Goal: Information Seeking & Learning: Learn about a topic

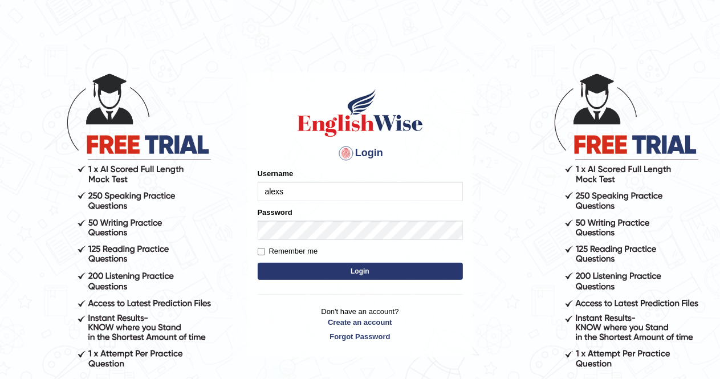
type input "alexs"
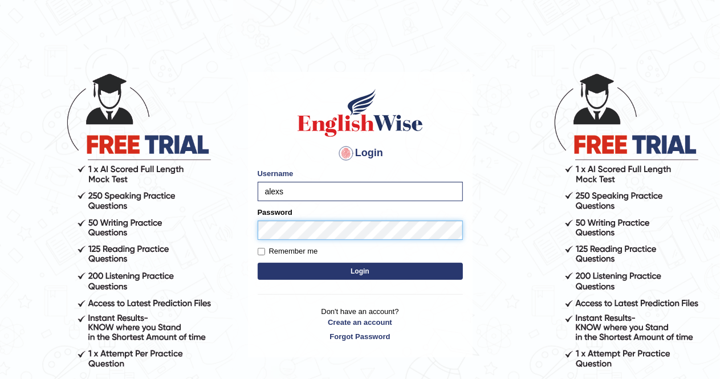
click at [258, 263] on button "Login" at bounding box center [360, 271] width 205 height 17
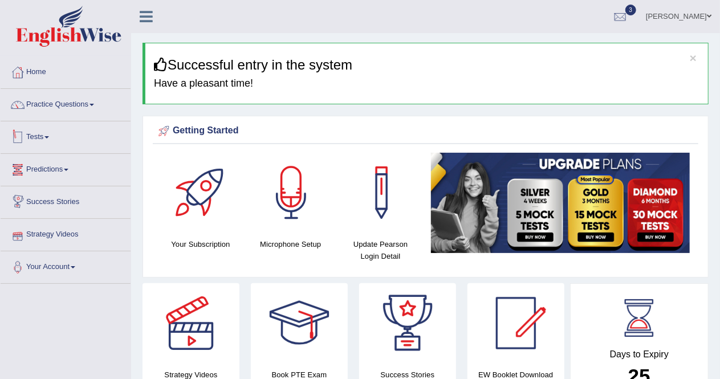
click at [49, 136] on span at bounding box center [46, 137] width 5 height 2
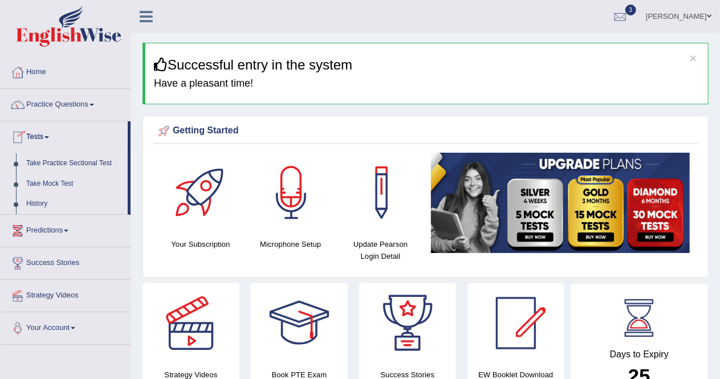
click at [49, 136] on span at bounding box center [46, 137] width 5 height 2
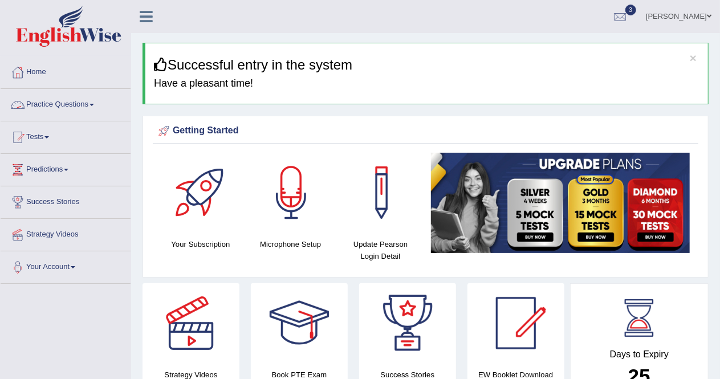
click at [96, 108] on link "Practice Questions" at bounding box center [66, 103] width 130 height 29
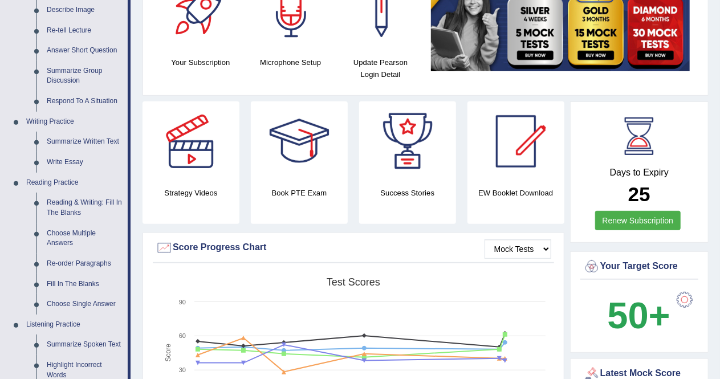
scroll to position [182, 0]
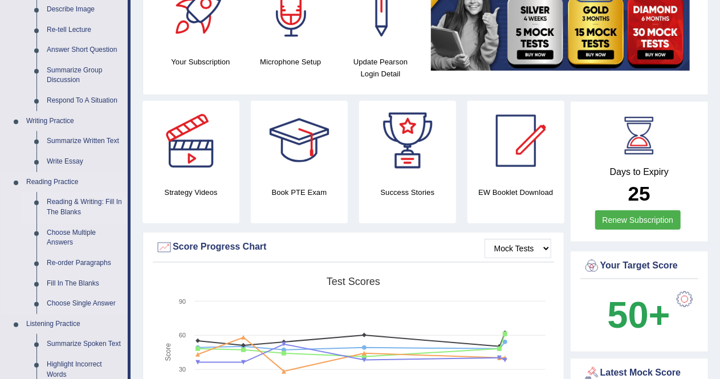
click at [72, 206] on link "Reading & Writing: Fill In The Blanks" at bounding box center [85, 207] width 86 height 30
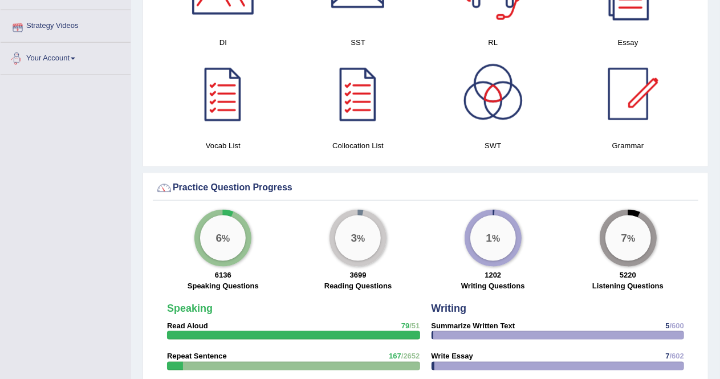
scroll to position [685, 0]
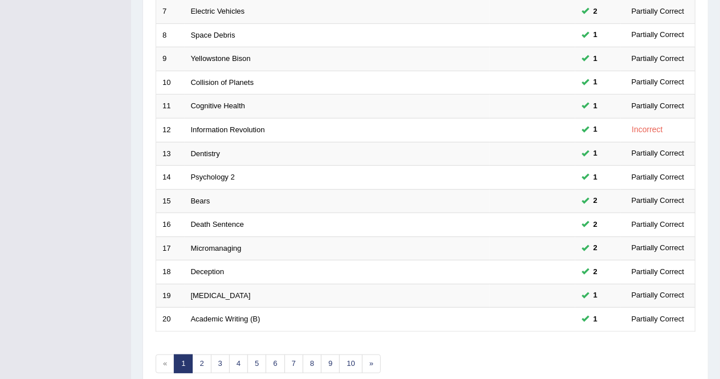
scroll to position [322, 0]
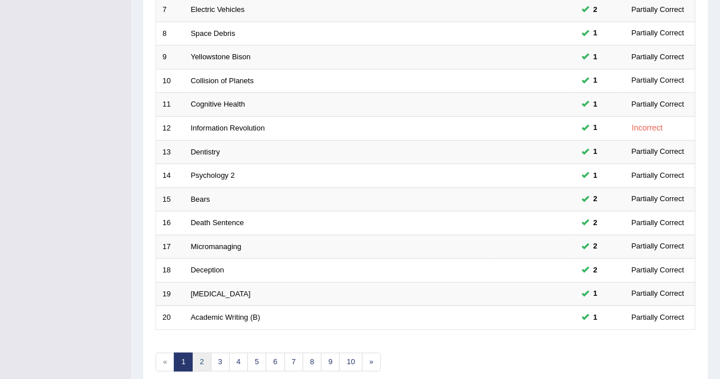
click at [205, 353] on link "2" at bounding box center [201, 362] width 19 height 19
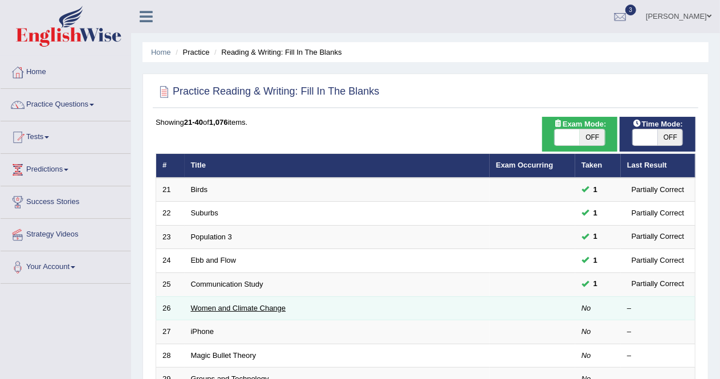
click at [251, 306] on link "Women and Climate Change" at bounding box center [238, 308] width 95 height 9
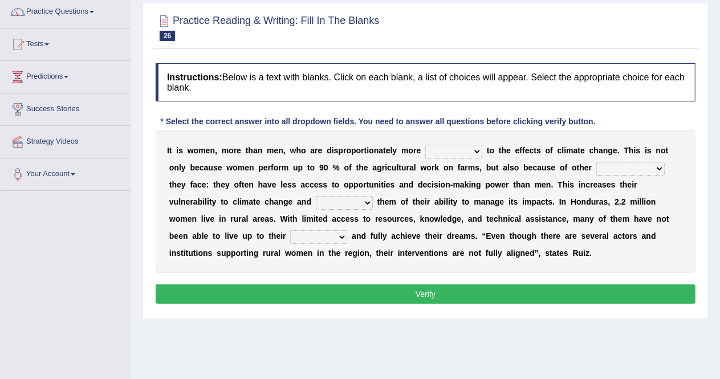
scroll to position [98, 0]
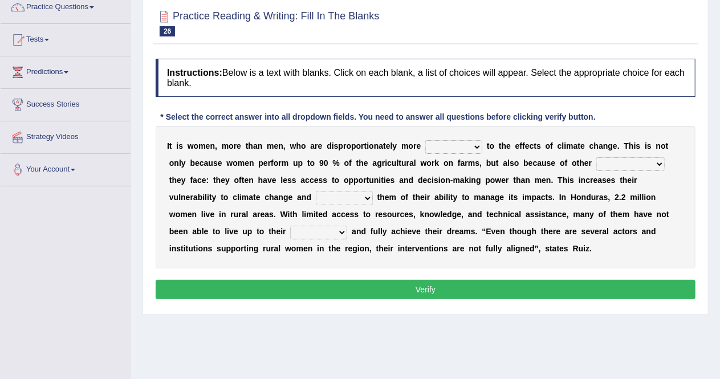
click at [477, 151] on select "defensive beatable vulnerable defective" at bounding box center [453, 147] width 57 height 14
select select "vulnerable"
click at [425, 140] on select "defensive beatable vulnerable defective" at bounding box center [453, 147] width 57 height 14
click at [658, 168] on select "chances challenges awkwardness changes" at bounding box center [630, 164] width 68 height 14
select select "changes"
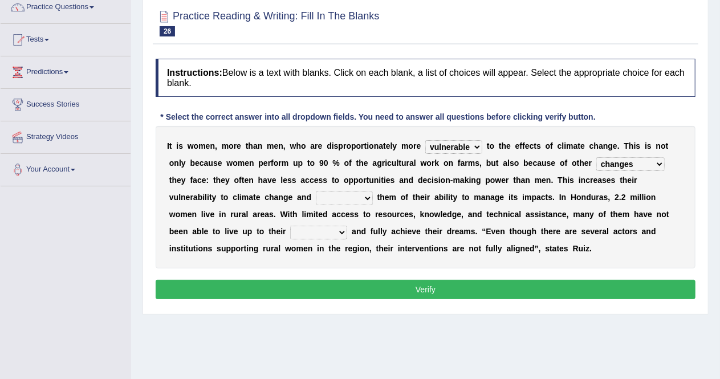
click at [596, 157] on select "chances challenges awkwardness changes" at bounding box center [630, 164] width 68 height 14
drag, startPoint x: 218, startPoint y: 160, endPoint x: 319, endPoint y: 166, distance: 101.7
click at [319, 166] on div "I t i s w o m e n , m o r e t h a n m e n , w h o a r e d i s p r o p o r t i o…" at bounding box center [426, 197] width 540 height 143
click at [365, 198] on select "deprives caprices deposits thrives" at bounding box center [344, 199] width 57 height 14
click at [364, 200] on select "deprives caprices deposits thrives" at bounding box center [344, 199] width 57 height 14
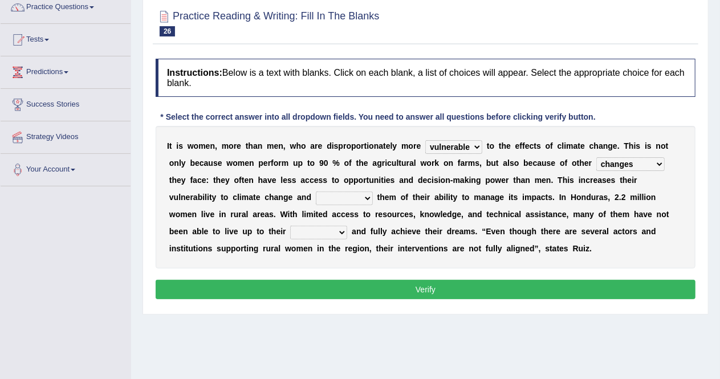
click at [364, 199] on select "deprives caprices deposits thrives" at bounding box center [344, 199] width 57 height 14
click at [352, 197] on select "deprives caprices deposits thrives" at bounding box center [344, 199] width 57 height 14
select select "thrives"
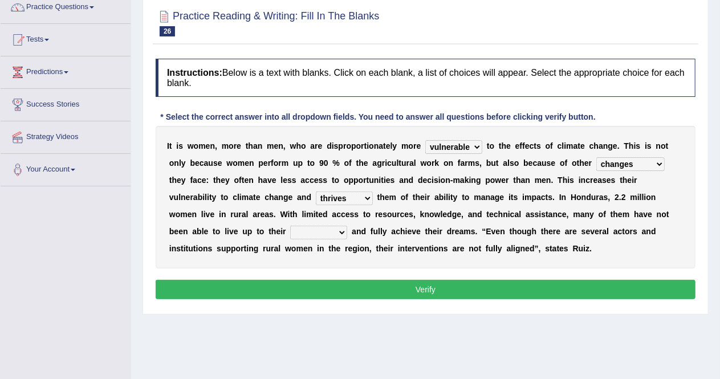
click at [316, 192] on select "deprives caprices deposits thrives" at bounding box center [344, 199] width 57 height 14
click at [368, 197] on select "deprives caprices deposits thrives" at bounding box center [344, 199] width 57 height 14
click at [338, 232] on select "endurance patience capacities publicity" at bounding box center [318, 233] width 57 height 14
select select "capacities"
click at [290, 226] on select "endurance patience capacities publicity" at bounding box center [318, 233] width 57 height 14
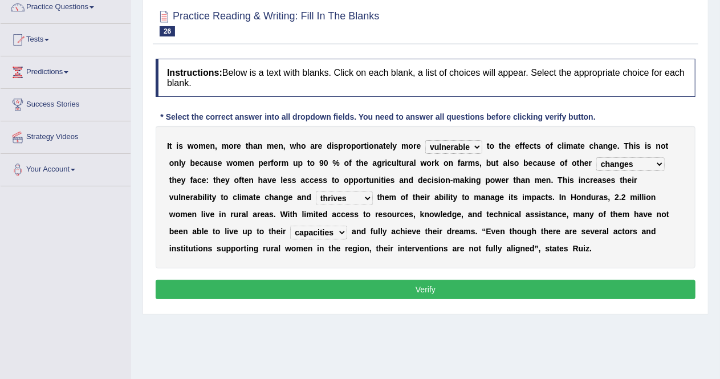
click at [367, 196] on select "deprives caprices deposits thrives" at bounding box center [344, 199] width 57 height 14
select select "deprives"
click at [316, 192] on select "deprives caprices deposits thrives" at bounding box center [344, 199] width 57 height 14
click at [368, 291] on button "Verify" at bounding box center [426, 289] width 540 height 19
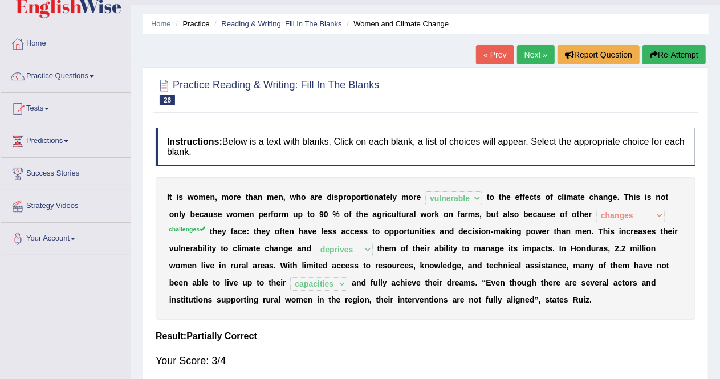
scroll to position [27, 0]
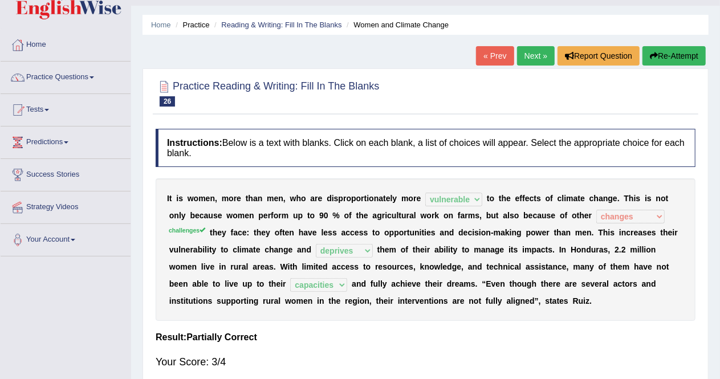
click at [536, 55] on link "Next »" at bounding box center [536, 55] width 38 height 19
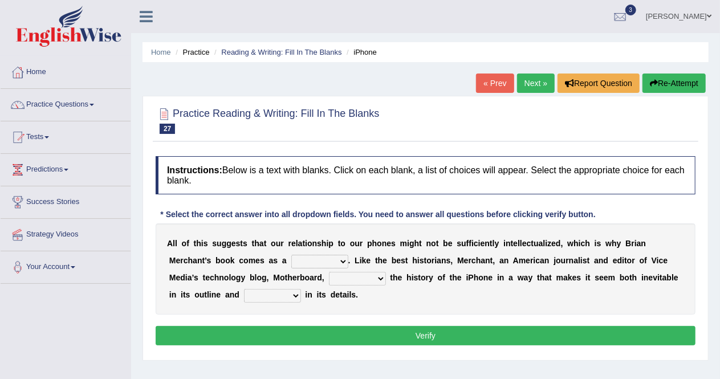
click at [339, 265] on select "privilege relief demotion flash" at bounding box center [319, 262] width 57 height 14
click at [291, 255] on select "privilege relief demotion flash" at bounding box center [319, 262] width 57 height 14
click at [344, 259] on select "privilege relief demotion flash" at bounding box center [319, 262] width 57 height 14
click at [342, 259] on select "privilege relief demotion flash" at bounding box center [319, 262] width 57 height 14
select select "relief"
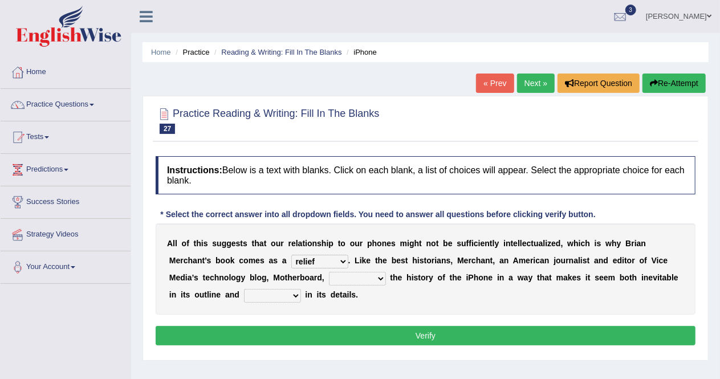
click at [291, 255] on select "privilege relief demotion flash" at bounding box center [319, 262] width 57 height 14
click at [380, 279] on select "enriches unpacks detours contorts" at bounding box center [357, 279] width 57 height 14
click at [295, 294] on select "surprises surprised surprising surprise" at bounding box center [272, 296] width 57 height 14
select select "surprise"
click at [244, 289] on select "surprises surprised surprising surprise" at bounding box center [272, 296] width 57 height 14
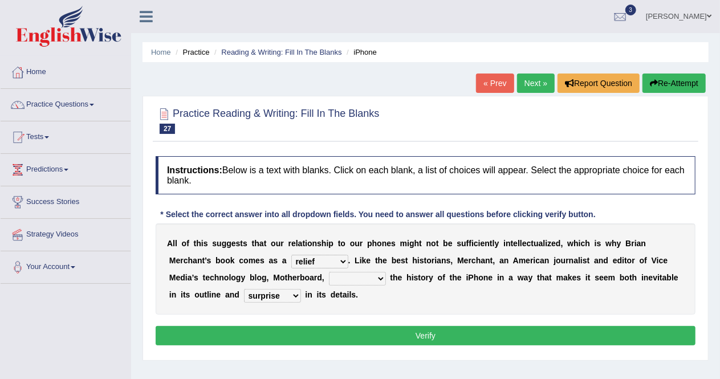
click at [382, 277] on select "enriches unpacks detours contorts" at bounding box center [357, 279] width 57 height 14
click at [379, 279] on select "enriches unpacks detours contorts" at bounding box center [357, 279] width 57 height 14
select select "unpacks"
click at [329, 272] on select "enriches unpacks detours contorts" at bounding box center [357, 279] width 57 height 14
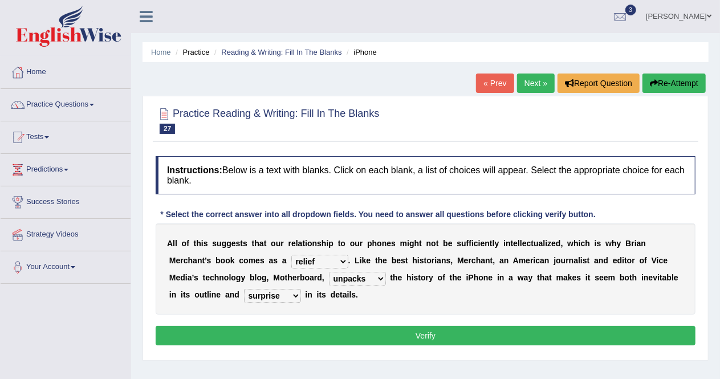
click at [377, 277] on select "enriches unpacks detours contorts" at bounding box center [357, 279] width 57 height 14
click at [379, 278] on select "enriches unpacks detours contorts" at bounding box center [357, 279] width 57 height 14
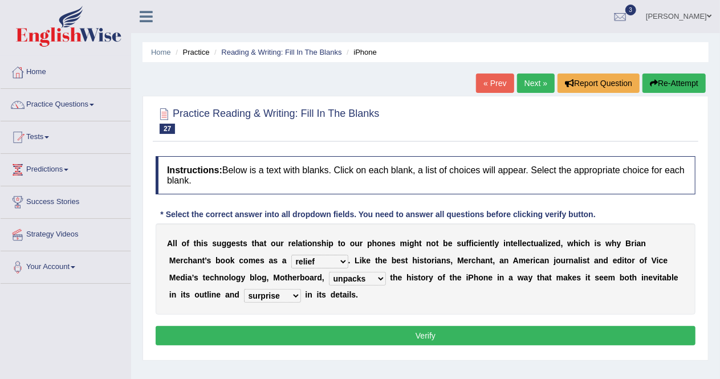
click at [379, 278] on select "enriches unpacks detours contorts" at bounding box center [357, 279] width 57 height 14
click at [293, 296] on select "surprises surprised surprising surprise" at bounding box center [272, 296] width 57 height 14
click at [310, 328] on button "Verify" at bounding box center [426, 335] width 540 height 19
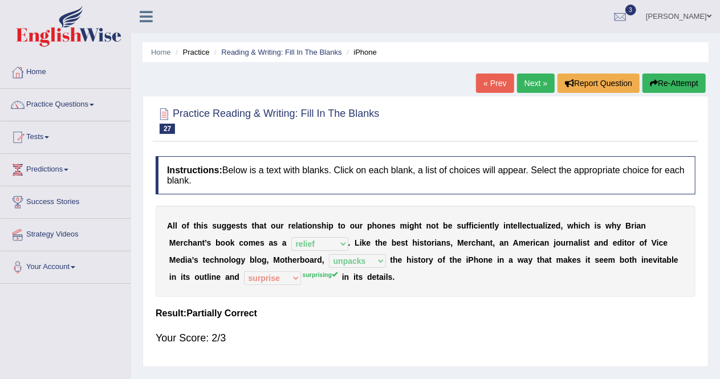
click at [534, 87] on link "Next »" at bounding box center [536, 83] width 38 height 19
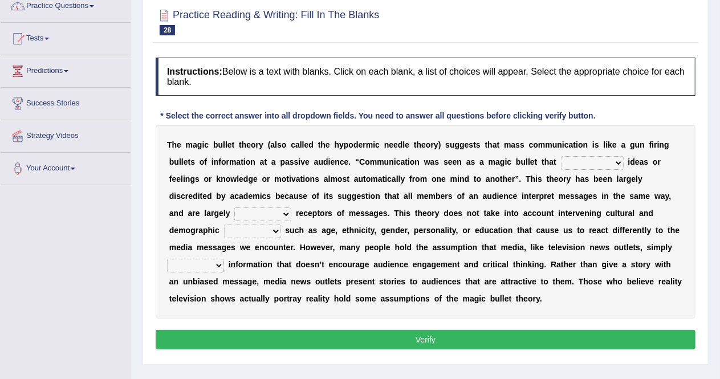
scroll to position [99, 0]
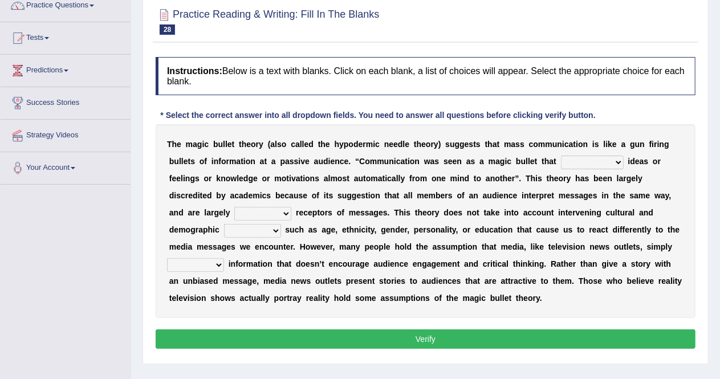
click at [614, 160] on select "transported translated transferred transformed" at bounding box center [592, 163] width 63 height 14
select select "transformed"
click at [561, 156] on select "transported translated transferred transformed" at bounding box center [592, 163] width 63 height 14
click at [285, 212] on select "negative active positive passive" at bounding box center [262, 214] width 57 height 14
click at [234, 207] on select "negative active positive passive" at bounding box center [262, 214] width 57 height 14
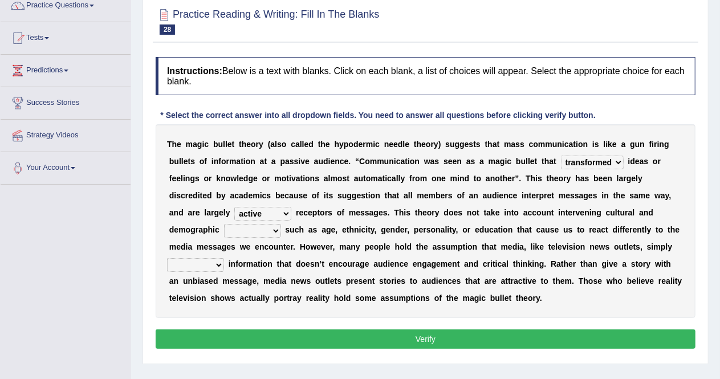
click at [286, 212] on select "negative active positive passive" at bounding box center [262, 214] width 57 height 14
click at [234, 207] on select "negative active positive passive" at bounding box center [262, 214] width 57 height 14
click at [280, 213] on select "negative active positive passive" at bounding box center [262, 214] width 57 height 14
select select "active"
click at [234, 207] on select "negative active positive passive" at bounding box center [262, 214] width 57 height 14
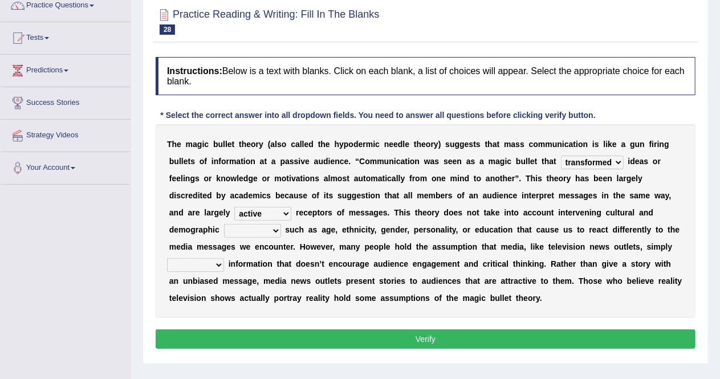
click at [272, 229] on select "variables varies varieties variations" at bounding box center [252, 231] width 57 height 14
select select "variables"
click at [224, 224] on select "variables varies varieties variations" at bounding box center [252, 231] width 57 height 14
click at [214, 265] on select "respond resume release request" at bounding box center [195, 265] width 57 height 14
select select "release"
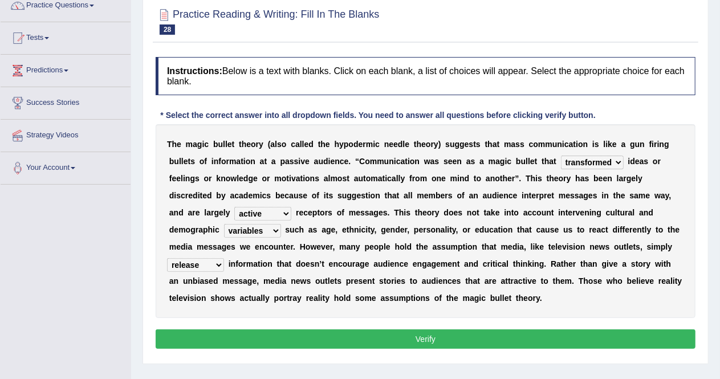
click at [167, 258] on select "respond resume release request" at bounding box center [195, 265] width 57 height 14
click at [406, 340] on button "Verify" at bounding box center [426, 339] width 540 height 19
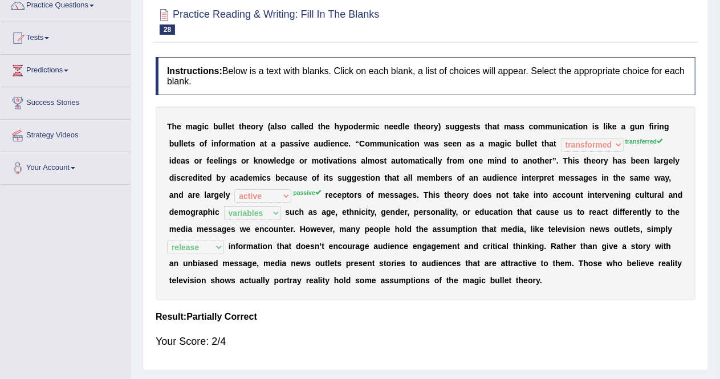
scroll to position [0, 0]
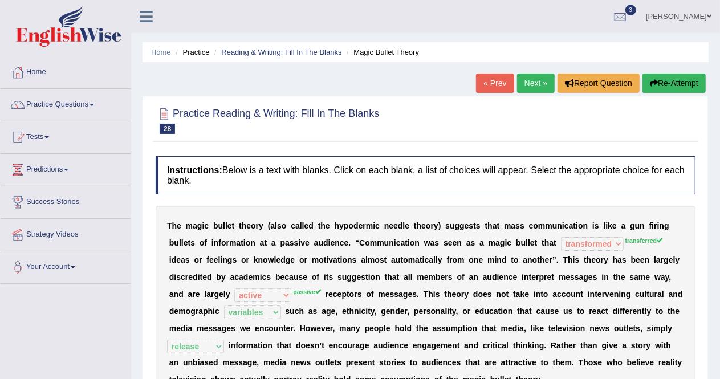
click at [534, 82] on link "Next »" at bounding box center [536, 83] width 38 height 19
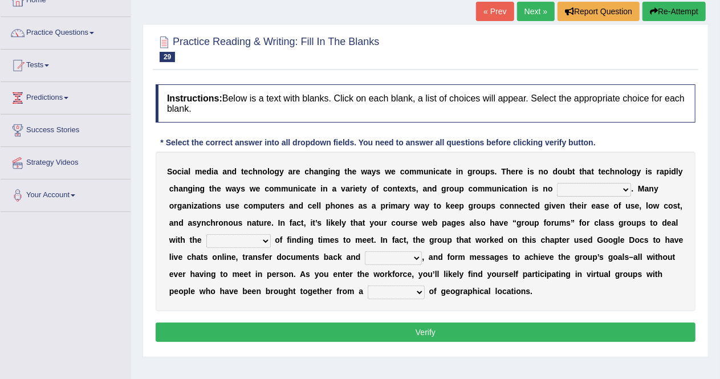
scroll to position [75, 0]
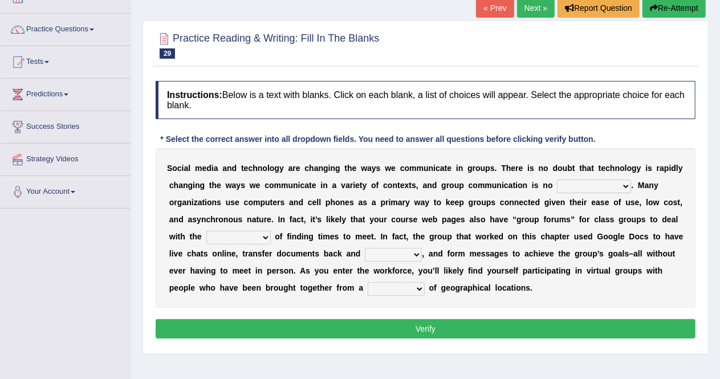
click at [628, 186] on select "exception exemplification extradition excursion" at bounding box center [594, 187] width 74 height 14
select select "exception"
click at [557, 180] on select "exception exemplification extradition excursion" at bounding box center [594, 187] width 74 height 14
click at [624, 184] on select "exception exemplification extradition excursion" at bounding box center [594, 187] width 74 height 14
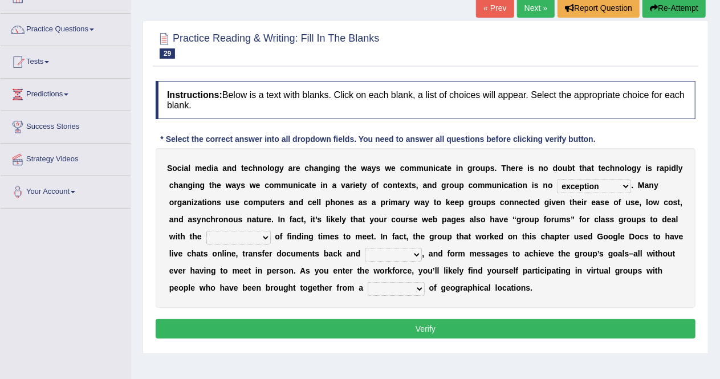
click at [263, 235] on select "localities liabilities complexities causalities" at bounding box center [238, 238] width 64 height 14
select select "complexities"
click at [206, 231] on select "localities liabilities complexities causalities" at bounding box center [238, 238] width 64 height 14
click at [414, 254] on select "fill forth toward beyond" at bounding box center [393, 255] width 57 height 14
select select "fill"
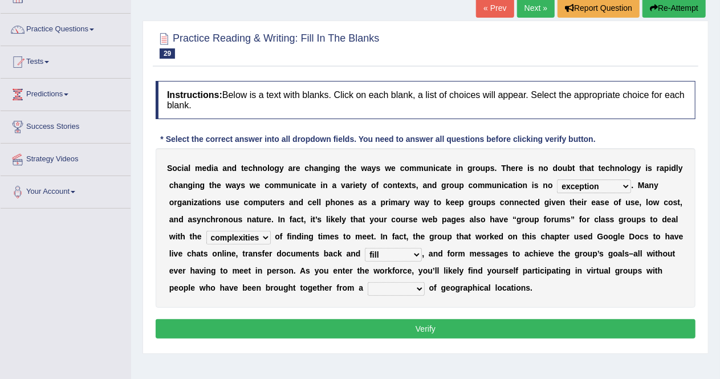
click at [365, 248] on select "fill forth toward beyond" at bounding box center [393, 255] width 57 height 14
click at [422, 289] on select "form variety kind variation" at bounding box center [396, 289] width 57 height 14
select select "variety"
click at [368, 282] on select "form variety kind variation" at bounding box center [396, 289] width 57 height 14
click at [418, 322] on button "Verify" at bounding box center [426, 328] width 540 height 19
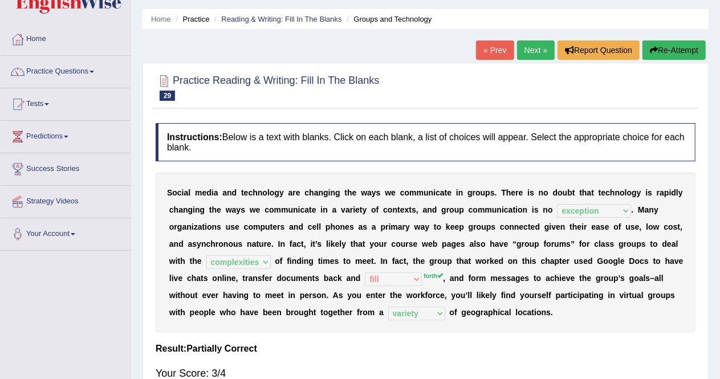
scroll to position [7, 0]
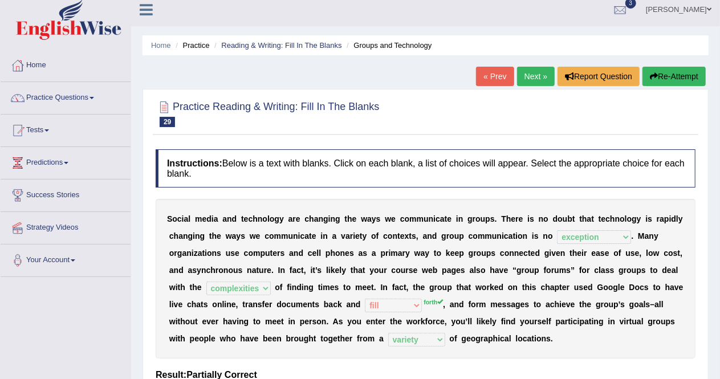
click at [534, 75] on link "Next »" at bounding box center [536, 76] width 38 height 19
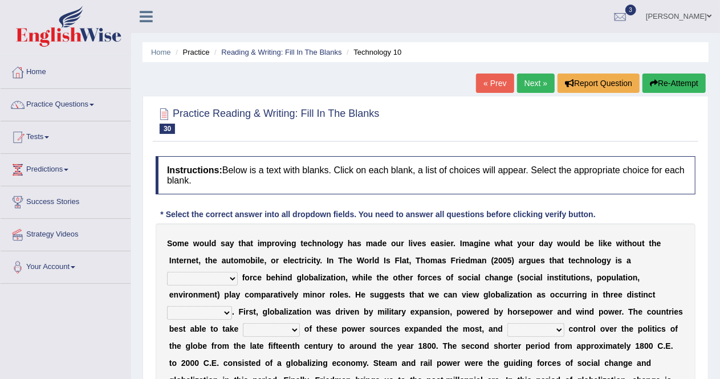
click at [236, 278] on select "driving demeaning distinguishing demanding" at bounding box center [202, 279] width 71 height 14
click at [231, 277] on select "driving demeaning distinguishing demanding" at bounding box center [202, 279] width 71 height 14
click at [231, 274] on select "driving demeaning distinguishing demanding" at bounding box center [202, 279] width 71 height 14
select select "driving"
click at [167, 272] on select "driving demeaning distinguishing demanding" at bounding box center [202, 279] width 71 height 14
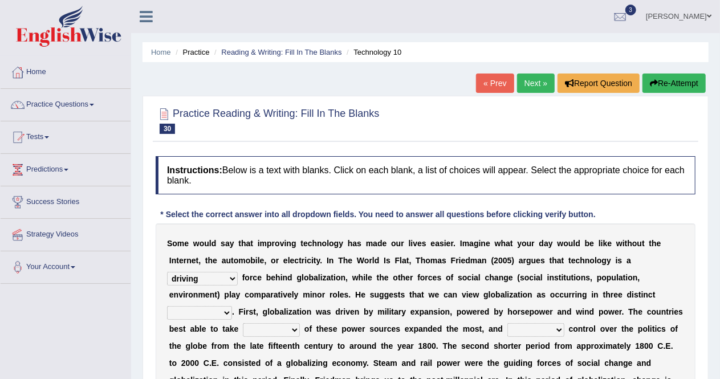
click at [224, 315] on select "periods periodicals perspectives perceptions" at bounding box center [199, 313] width 65 height 14
select select "perspectives"
click at [167, 306] on select "periods periodicals perspectives perceptions" at bounding box center [199, 313] width 65 height 14
click at [300, 329] on b at bounding box center [302, 328] width 5 height 9
click at [295, 329] on select "action advantage account care" at bounding box center [271, 330] width 57 height 14
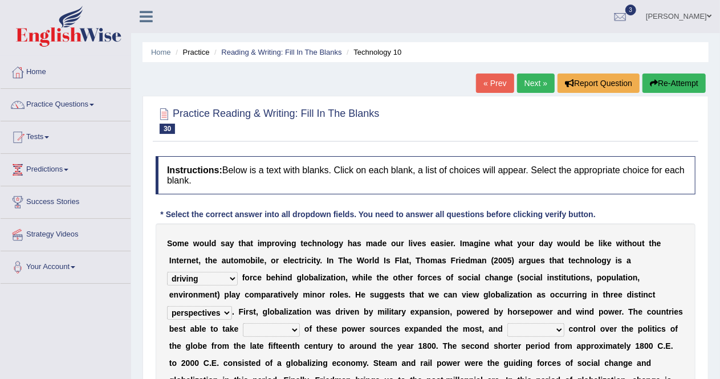
select select "advantage"
click at [243, 323] on select "action advantage account care" at bounding box center [271, 330] width 57 height 14
click at [551, 331] on select "exist extract exert expect" at bounding box center [535, 330] width 57 height 14
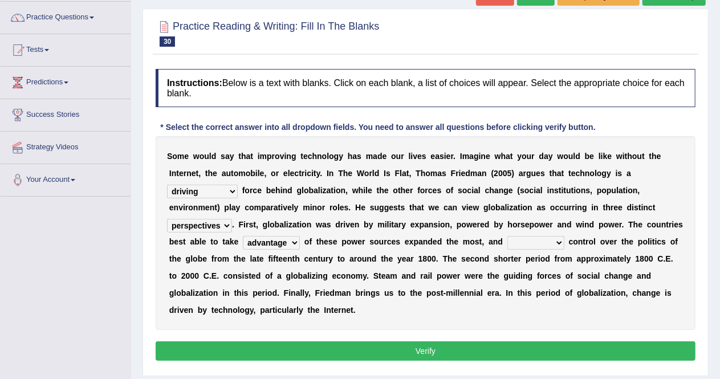
scroll to position [88, 0]
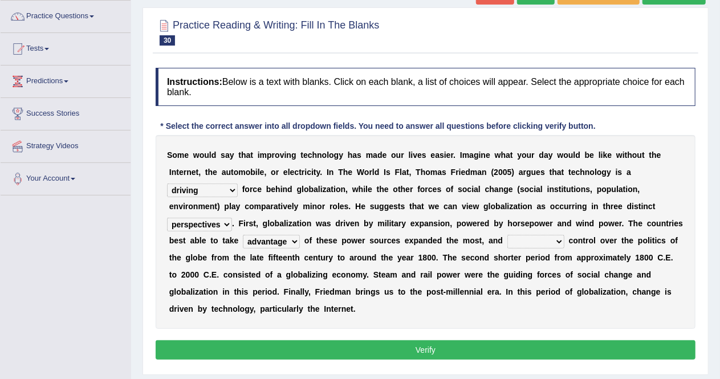
click at [552, 241] on select "exist extract exert expect" at bounding box center [535, 242] width 57 height 14
select select "exert"
click at [507, 235] on select "exist extract exert expect" at bounding box center [535, 242] width 57 height 14
click at [543, 243] on select "exist extract exert expect" at bounding box center [535, 242] width 57 height 14
click at [641, 277] on b "n" at bounding box center [643, 274] width 5 height 9
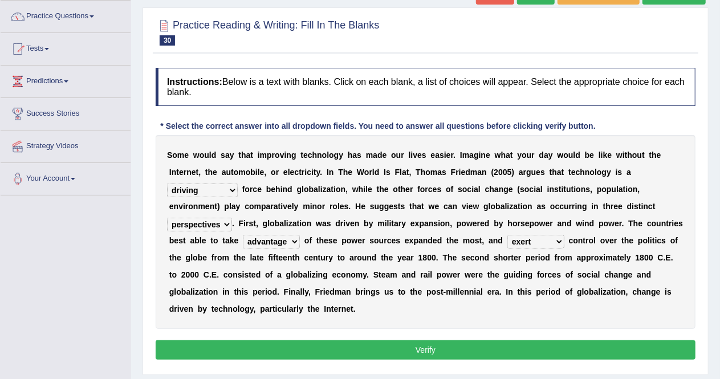
click at [376, 343] on button "Verify" at bounding box center [426, 349] width 540 height 19
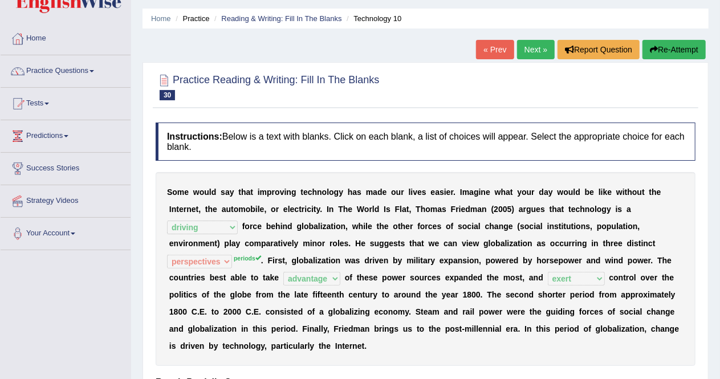
scroll to position [34, 0]
click at [538, 52] on link "Next »" at bounding box center [536, 48] width 38 height 19
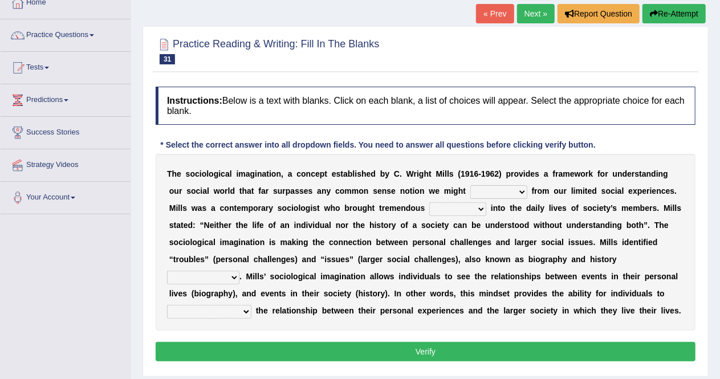
scroll to position [98, 0]
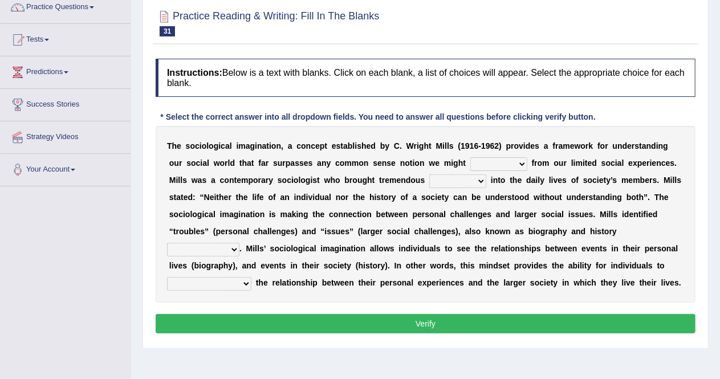
click at [523, 164] on select "depart derive describe deprive" at bounding box center [498, 164] width 57 height 14
select select "derive"
click at [470, 157] on select "depart derive describe deprive" at bounding box center [498, 164] width 57 height 14
click at [519, 166] on select "depart derive describe deprive" at bounding box center [498, 164] width 57 height 14
click at [518, 165] on select "depart derive describe deprive" at bounding box center [498, 164] width 57 height 14
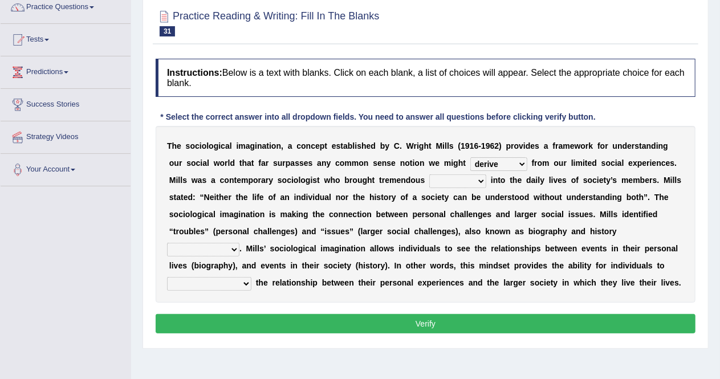
click at [470, 157] on select "depart derive describe deprive" at bounding box center [498, 164] width 57 height 14
click at [507, 159] on select "depart derive describe deprive" at bounding box center [498, 164] width 57 height 14
click at [480, 177] on select "sight insight comment interaction" at bounding box center [457, 181] width 57 height 14
select select "comment"
click at [429, 174] on select "sight insight comment interaction" at bounding box center [457, 181] width 57 height 14
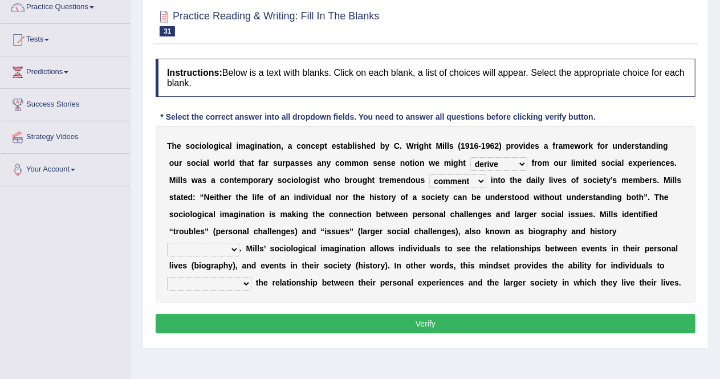
click at [479, 177] on select "sight insight comment interaction" at bounding box center [457, 181] width 57 height 14
click at [429, 174] on select "sight insight comment interaction" at bounding box center [457, 181] width 57 height 14
click at [231, 249] on select "accordingly collectively respectively spontaneously" at bounding box center [203, 250] width 72 height 14
select select "respectively"
click at [167, 243] on select "accordingly collectively respectively spontaneously" at bounding box center [203, 250] width 72 height 14
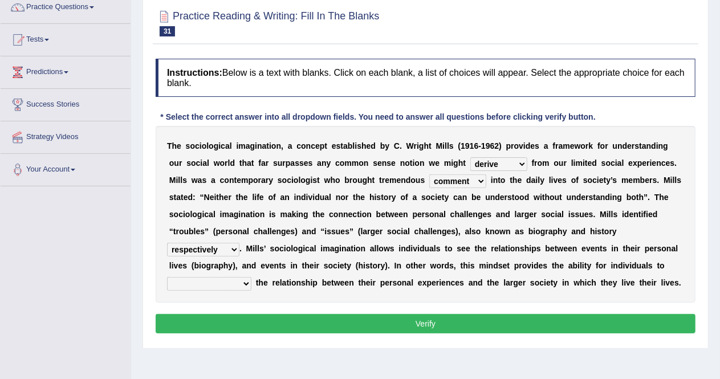
click at [233, 250] on select "accordingly collectively respectively spontaneously" at bounding box center [203, 250] width 72 height 14
click at [317, 244] on b at bounding box center [318, 248] width 5 height 9
click at [245, 282] on select "commercialize capitalize realize compartmentalize" at bounding box center [209, 284] width 84 height 14
select select "realize"
click at [167, 277] on select "commercialize capitalize realize compartmentalize" at bounding box center [209, 284] width 84 height 14
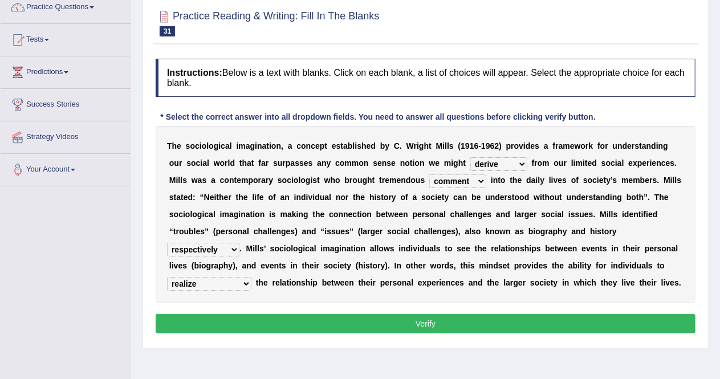
click at [243, 324] on button "Verify" at bounding box center [426, 323] width 540 height 19
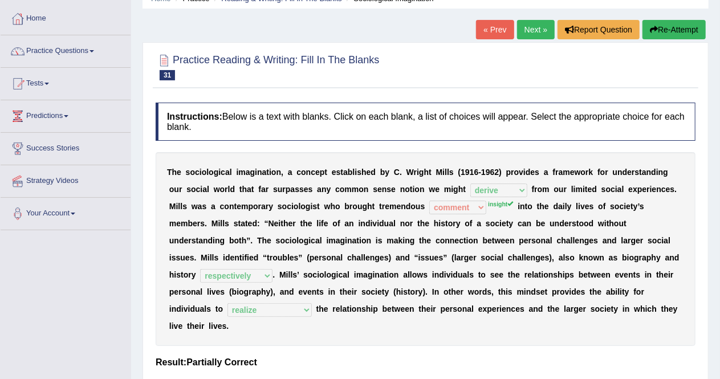
scroll to position [8, 0]
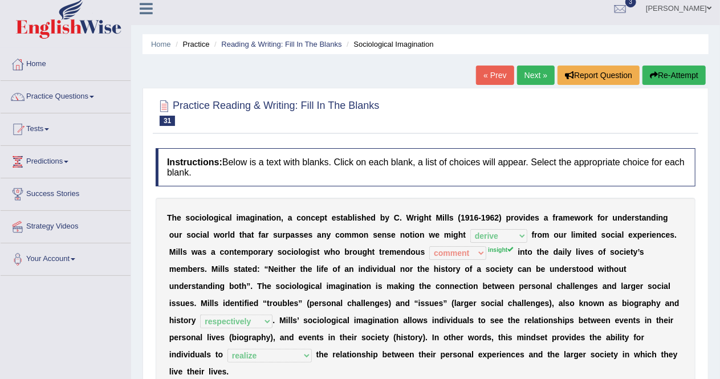
click at [535, 74] on link "Next »" at bounding box center [536, 75] width 38 height 19
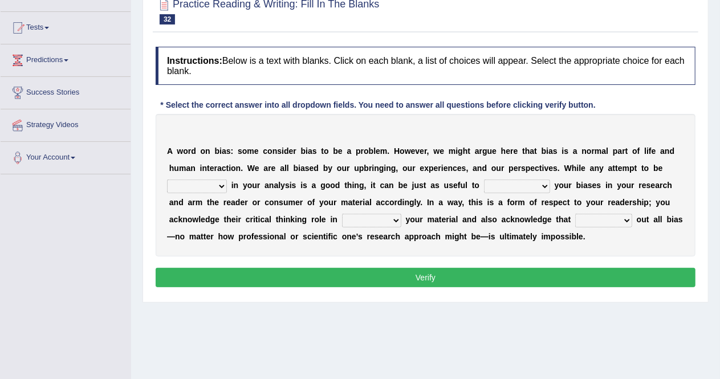
scroll to position [112, 0]
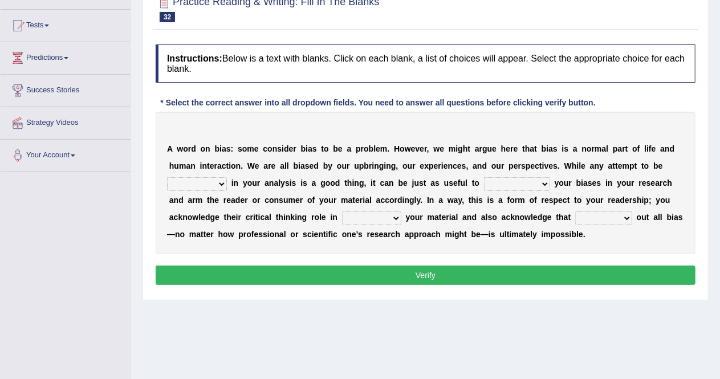
click at [222, 183] on select "objective optimistic subjective pessimistic" at bounding box center [197, 184] width 60 height 14
select select "objective"
click at [167, 177] on select "objective optimistic subjective pessimistic" at bounding box center [197, 184] width 60 height 14
click at [547, 185] on select "assume achieve acquire acknowledge" at bounding box center [517, 184] width 66 height 14
select select "assume"
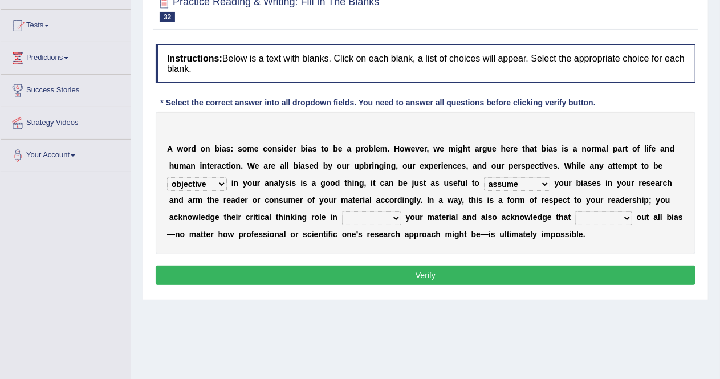
click at [484, 177] on select "assume achieve acquire acknowledge" at bounding box center [517, 184] width 66 height 14
click at [385, 217] on select "contacting consuming conducting confirming" at bounding box center [371, 219] width 59 height 14
select select "consuming"
click at [342, 212] on select "contacting consuming conducting confirming" at bounding box center [371, 219] width 59 height 14
click at [619, 217] on select "phasing building ruling pushing" at bounding box center [603, 219] width 57 height 14
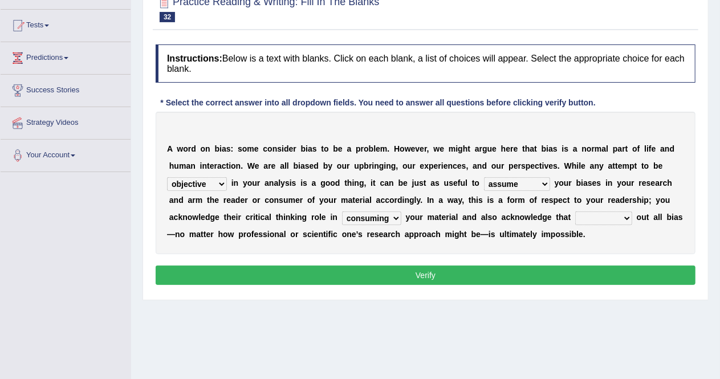
click at [0, 285] on div "Toggle navigation Home Practice Questions Speaking Practice Read Aloud Repeat S…" at bounding box center [360, 184] width 720 height 593
click at [620, 216] on select "phasing building ruling pushing" at bounding box center [603, 219] width 57 height 14
click at [625, 215] on select "phasing building ruling pushing" at bounding box center [603, 219] width 57 height 14
select select "pushing"
click at [575, 212] on select "phasing building ruling pushing" at bounding box center [603, 219] width 57 height 14
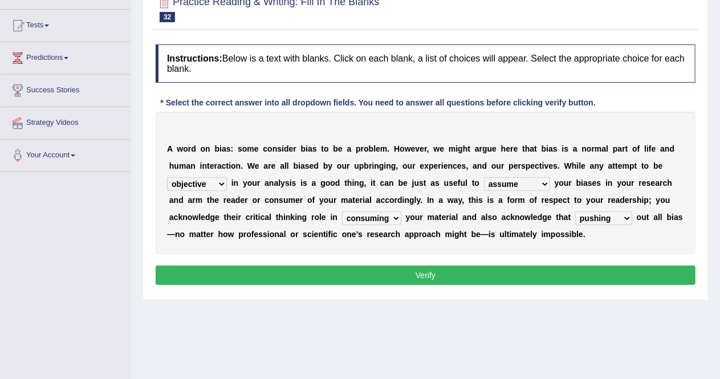
click at [578, 274] on button "Verify" at bounding box center [426, 275] width 540 height 19
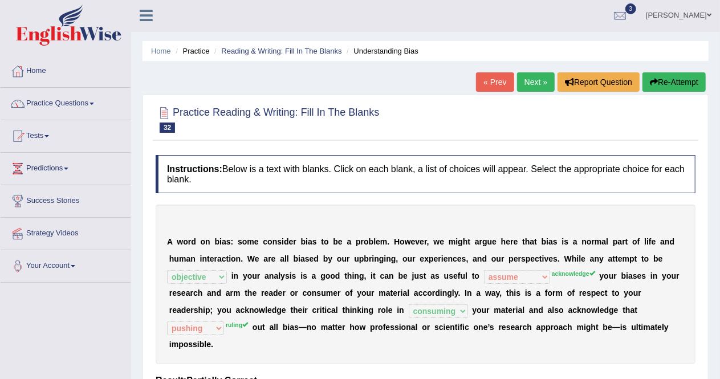
scroll to position [0, 0]
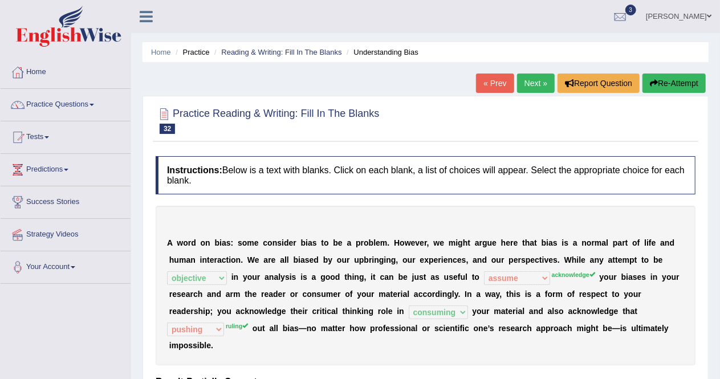
click at [530, 80] on link "Next »" at bounding box center [536, 83] width 38 height 19
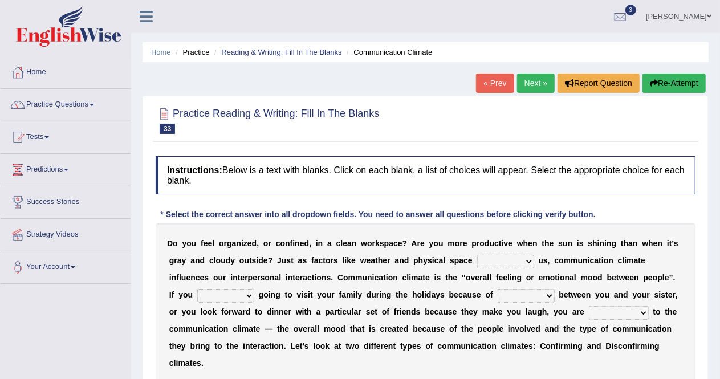
click at [527, 265] on select "improve impact impose imply" at bounding box center [505, 262] width 57 height 14
select select "impact"
click at [477, 255] on select "improve impact impose imply" at bounding box center [505, 262] width 57 height 14
click at [238, 295] on select "dread force scare afraid" at bounding box center [225, 296] width 57 height 14
click at [533, 294] on select "tender tension tendency tenacity" at bounding box center [526, 296] width 57 height 14
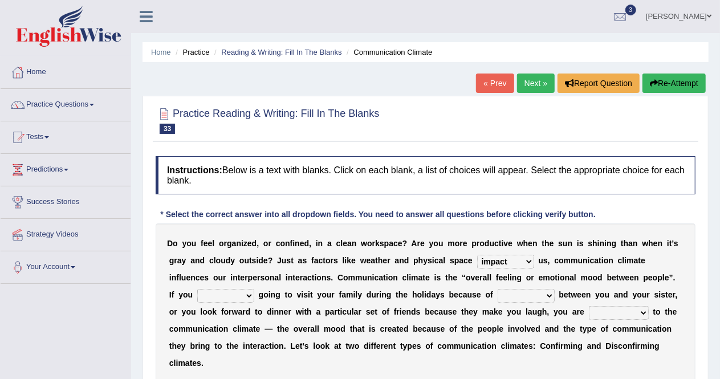
select select "tendency"
click at [498, 289] on select "tender tension tendency tenacity" at bounding box center [526, 296] width 57 height 14
click at [535, 297] on select "tender tension tendency tenacity" at bounding box center [526, 296] width 57 height 14
click at [417, 338] on div "D o y o u f e e l o r g a n i z e d , o r c o n f i n e d , i n a c l e a n w o…" at bounding box center [426, 304] width 540 height 160
click at [234, 291] on select "dread force scare afraid" at bounding box center [225, 296] width 57 height 14
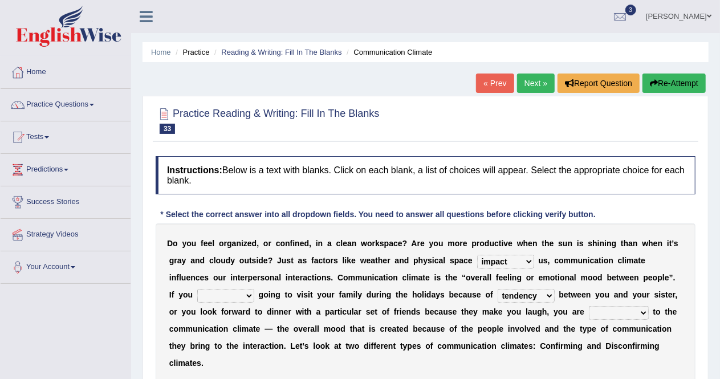
click at [539, 293] on select "tender tension tendency tenacity" at bounding box center [526, 296] width 57 height 14
click at [234, 295] on select "dread force scare afraid" at bounding box center [225, 296] width 57 height 14
select select "dread"
click at [197, 289] on select "dread force scare afraid" at bounding box center [225, 296] width 57 height 14
click at [533, 298] on select "tender tension tendency tenacity" at bounding box center [526, 296] width 57 height 14
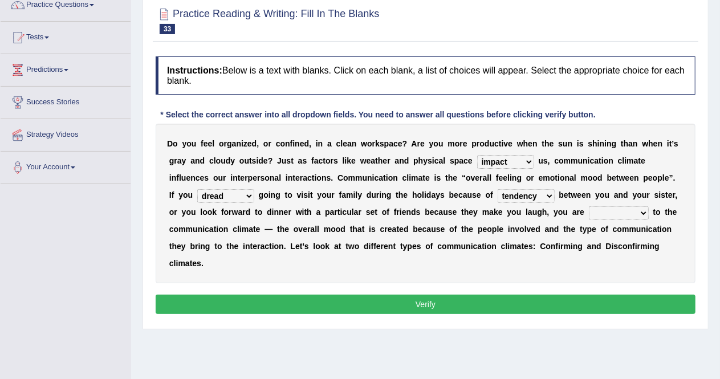
scroll to position [101, 0]
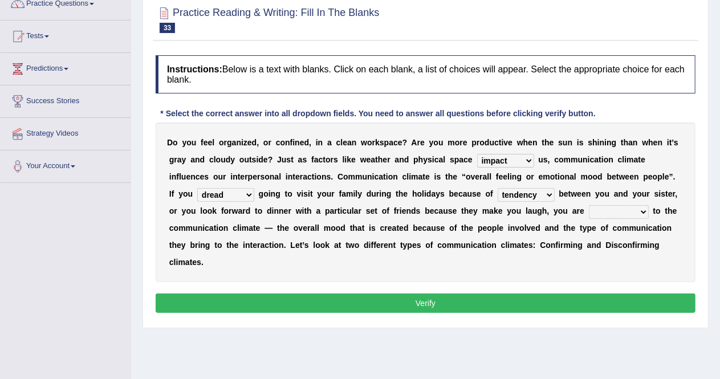
click at [535, 190] on select "tender tension tendency tenacity" at bounding box center [526, 195] width 57 height 14
click at [536, 197] on select "tender tension tendency tenacity" at bounding box center [526, 195] width 57 height 14
select select "tension"
click at [498, 188] on select "tender tension tendency tenacity" at bounding box center [526, 195] width 57 height 14
click at [627, 210] on select "relying relating responding recycling" at bounding box center [619, 212] width 60 height 14
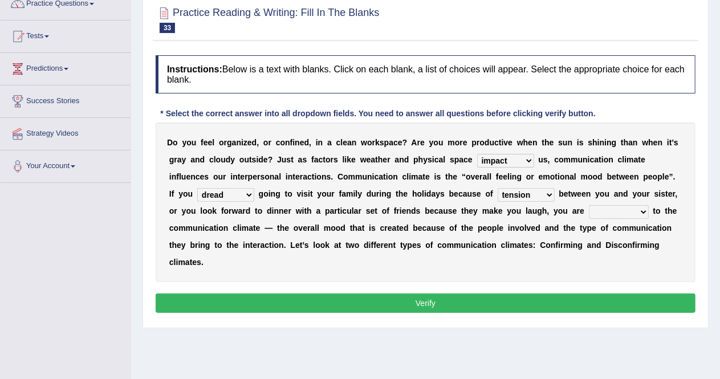
click at [546, 262] on div "D o y o u f e e l o r g a n i z e d , o r c o n f i n e d , i n a c l e a n w o…" at bounding box center [426, 203] width 540 height 160
click at [626, 202] on div "D o y o u f e e l o r g a n i z e d , o r c o n f i n e d , i n a c l e a n w o…" at bounding box center [426, 203] width 540 height 160
click at [635, 212] on select "relying relating responding recycling" at bounding box center [619, 212] width 60 height 14
click at [630, 213] on select "relying relating responding recycling" at bounding box center [619, 212] width 60 height 14
select select "relying"
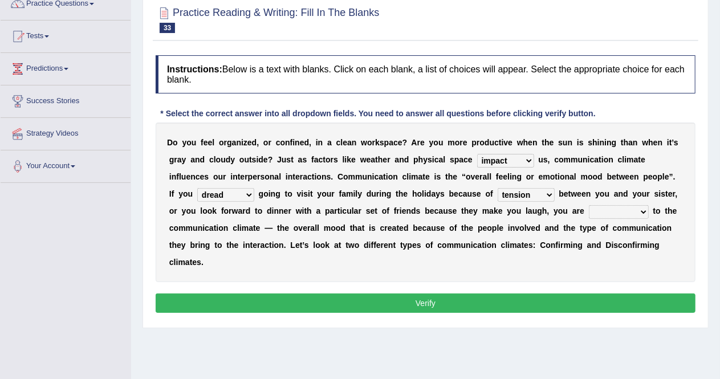
click at [589, 205] on select "relying relating responding recycling" at bounding box center [619, 212] width 60 height 14
click at [561, 303] on button "Verify" at bounding box center [426, 303] width 540 height 19
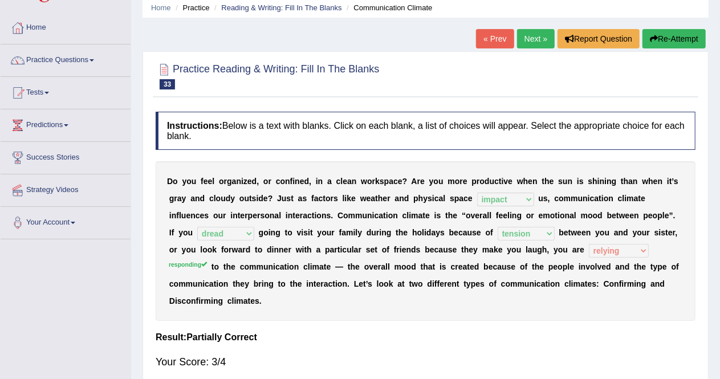
scroll to position [36, 0]
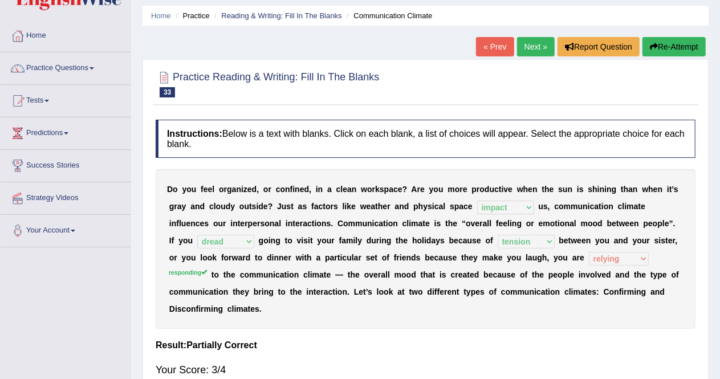
click at [538, 47] on link "Next »" at bounding box center [536, 46] width 38 height 19
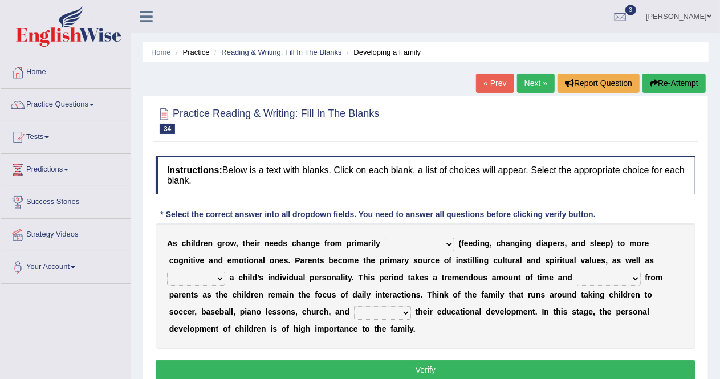
click at [5, 220] on link "Strategy Videos" at bounding box center [66, 233] width 130 height 29
click at [448, 244] on select "psychological educational physical social" at bounding box center [420, 245] width 70 height 14
select select "educational"
click at [385, 238] on select "psychological educational physical social" at bounding box center [420, 245] width 70 height 14
click at [443, 242] on select "psychological educational physical social" at bounding box center [420, 245] width 70 height 14
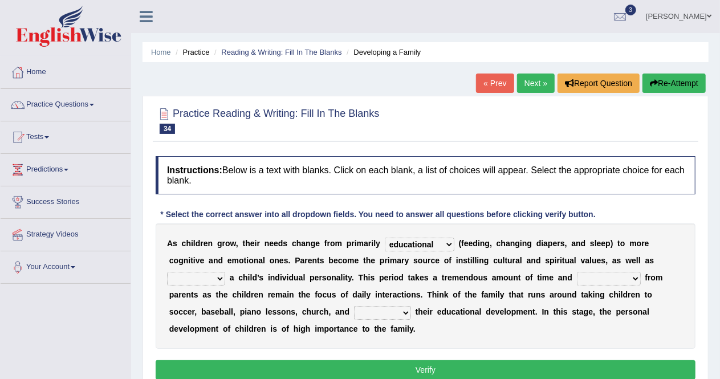
click at [443, 242] on select "psychological educational physical social" at bounding box center [420, 245] width 70 height 14
click at [218, 277] on select "caring calculating feeding fostering" at bounding box center [196, 279] width 58 height 14
select select "caring"
click at [167, 272] on select "caring calculating feeding fostering" at bounding box center [196, 279] width 58 height 14
click at [218, 274] on select "caring calculating feeding fostering" at bounding box center [196, 279] width 58 height 14
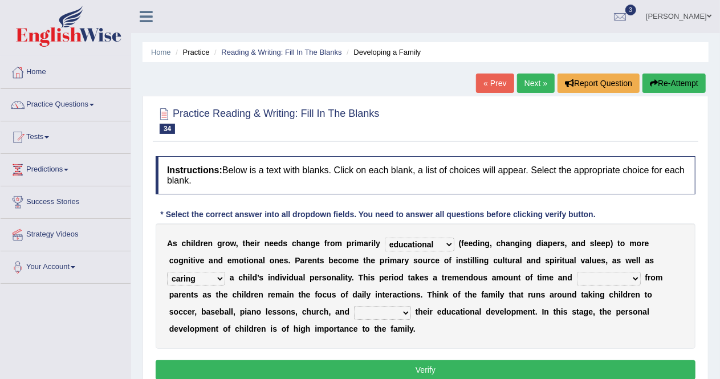
click at [271, 273] on b "n" at bounding box center [272, 277] width 5 height 9
click at [636, 275] on select "commitment components compliance comments" at bounding box center [609, 279] width 64 height 14
select select "components"
click at [577, 272] on select "commitment components compliance comments" at bounding box center [609, 279] width 64 height 14
click at [372, 313] on select "granting guiding generating gaining" at bounding box center [382, 313] width 57 height 14
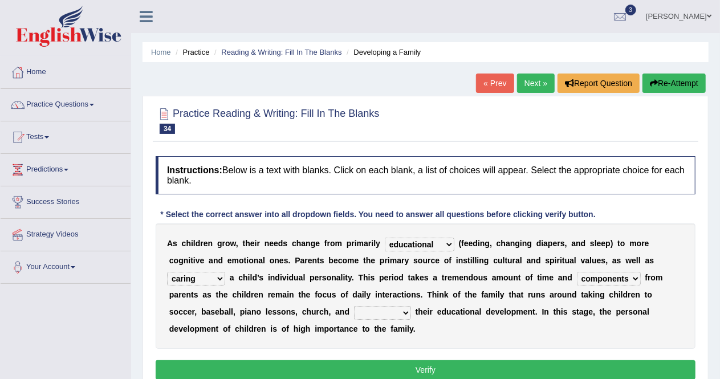
click at [354, 306] on select "granting guiding generating gaining" at bounding box center [382, 313] width 57 height 14
click at [367, 315] on select "granting guiding generating gaining" at bounding box center [382, 313] width 57 height 14
select select "guiding"
click at [354, 306] on select "granting guiding generating gaining" at bounding box center [382, 313] width 57 height 14
click at [338, 360] on button "Verify" at bounding box center [426, 369] width 540 height 19
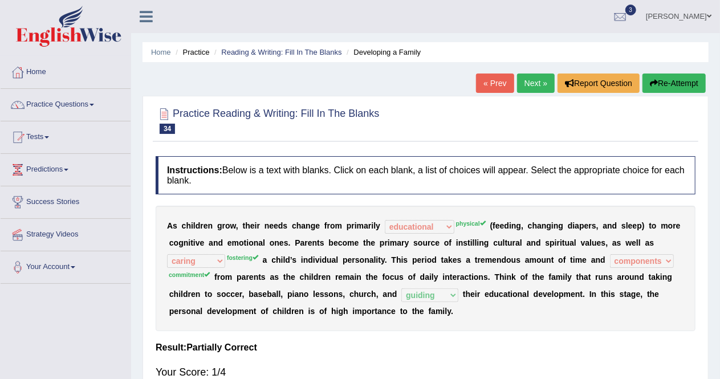
click at [531, 84] on link "Next »" at bounding box center [536, 83] width 38 height 19
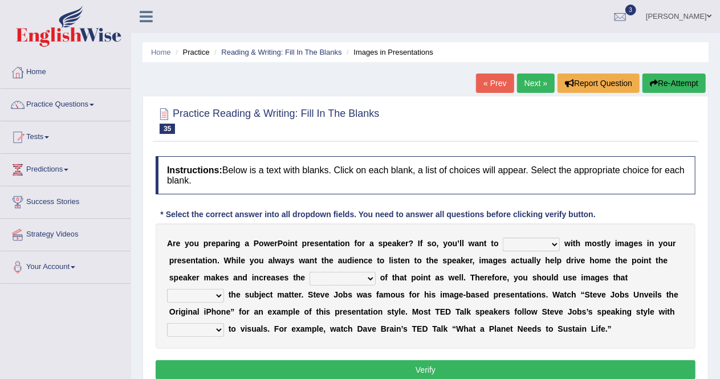
click at [553, 249] on select "stand stay stick stock" at bounding box center [531, 245] width 57 height 14
click at [503, 238] on select "stand stay stick stock" at bounding box center [531, 245] width 57 height 14
click at [552, 246] on select "stand stay stick stock" at bounding box center [531, 245] width 57 height 14
click at [529, 245] on select "stand stay stick stock" at bounding box center [531, 245] width 57 height 14
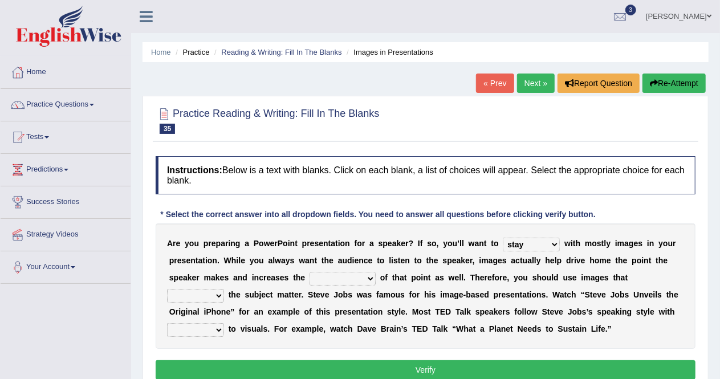
click at [554, 242] on select "stand stay stick stock" at bounding box center [531, 245] width 57 height 14
click at [550, 242] on select "stand stay stick stock" at bounding box center [531, 245] width 57 height 14
select select "stock"
click at [503, 238] on select "stand stay stick stock" at bounding box center [531, 245] width 57 height 14
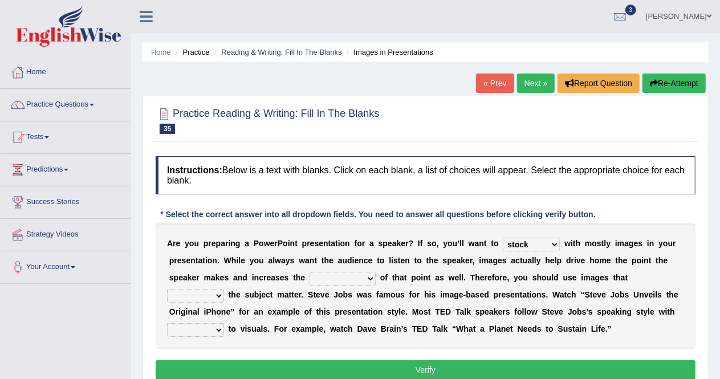
click at [364, 278] on select "memorability morality mobilization mobility" at bounding box center [343, 279] width 66 height 14
select select "memorability"
click at [310, 272] on select "memorability morality mobilization mobility" at bounding box center [343, 279] width 66 height 14
click at [219, 291] on select "suggest supply submit support" at bounding box center [195, 296] width 57 height 14
select select "support"
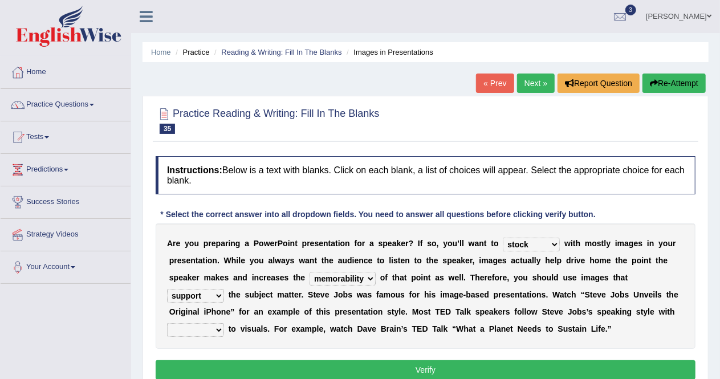
click at [167, 289] on select "suggest supply submit support" at bounding box center [195, 296] width 57 height 14
click at [221, 327] on select "regard result retrospect request" at bounding box center [195, 330] width 57 height 14
click at [167, 323] on select "regard result retrospect request" at bounding box center [195, 330] width 57 height 14
click at [220, 331] on select "regard result retrospect request" at bounding box center [195, 330] width 57 height 14
click at [167, 323] on select "regard result retrospect request" at bounding box center [195, 330] width 57 height 14
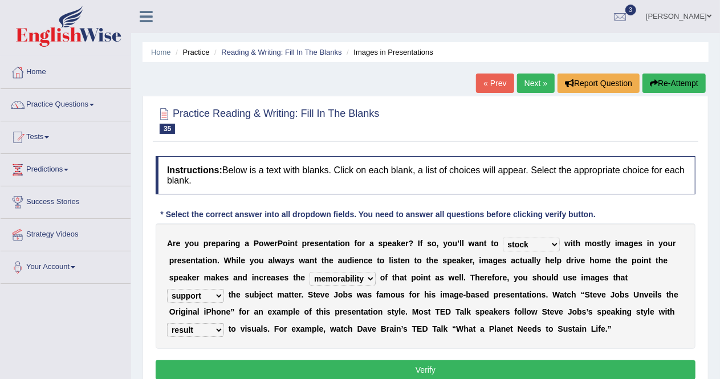
click at [214, 328] on select "regard result retrospect request" at bounding box center [195, 330] width 57 height 14
select select "retrospect"
click at [167, 323] on select "regard result retrospect request" at bounding box center [195, 330] width 57 height 14
click at [376, 367] on button "Verify" at bounding box center [426, 369] width 540 height 19
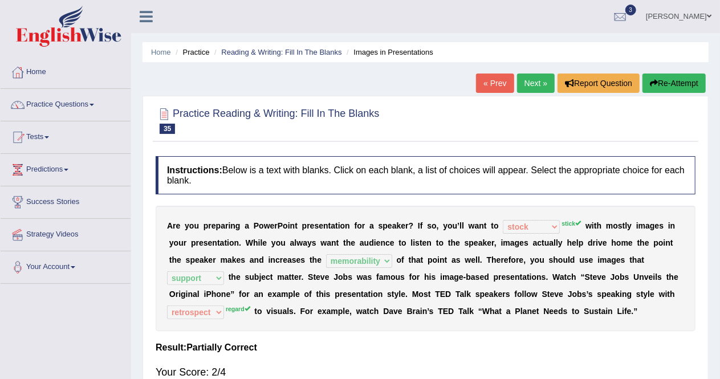
click at [528, 80] on link "Next »" at bounding box center [536, 83] width 38 height 19
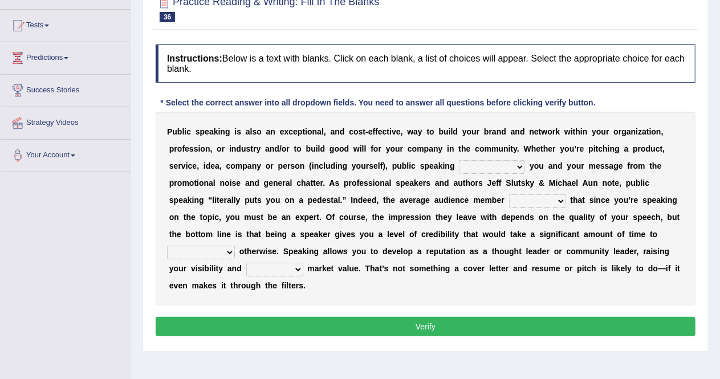
scroll to position [115, 0]
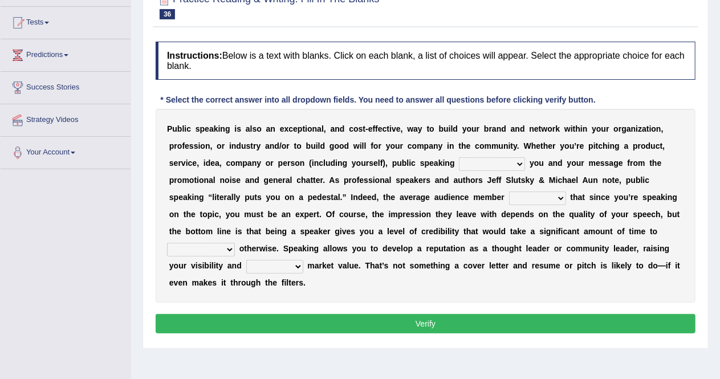
click at [509, 164] on select "differentiates disguises distributes dispute" at bounding box center [492, 164] width 66 height 14
select select "differentiates"
click at [459, 157] on select "differentiates disguises distributes dispute" at bounding box center [492, 164] width 66 height 14
click at [558, 196] on select "assists assumes accesses assesses" at bounding box center [537, 199] width 57 height 14
select select "assesses"
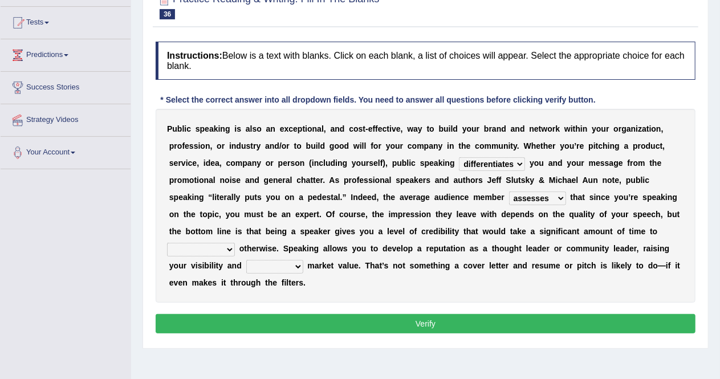
click at [509, 192] on select "assists assumes accesses assesses" at bounding box center [537, 199] width 57 height 14
click at [230, 248] on select "cultivate procrastinate communicate culminate" at bounding box center [201, 250] width 68 height 14
select select "communicate"
click at [167, 243] on select "cultivate procrastinate communicate culminate" at bounding box center [201, 250] width 68 height 14
click at [291, 267] on select "perceived diagnosed recessed divided" at bounding box center [274, 267] width 57 height 14
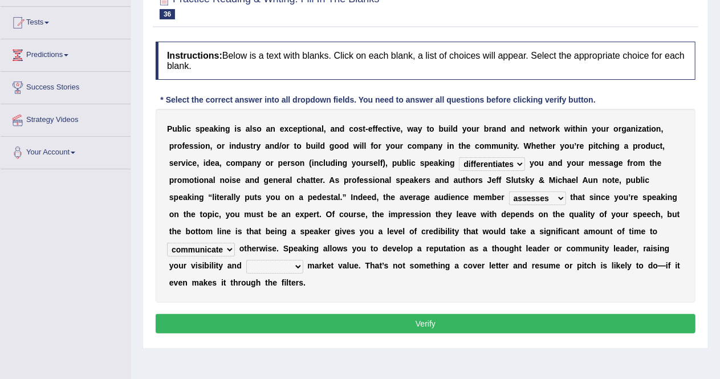
select select "perceived"
click at [246, 260] on select "perceived diagnosed recessed divided" at bounding box center [274, 267] width 57 height 14
click at [298, 268] on select "perceived diagnosed recessed divided" at bounding box center [274, 267] width 57 height 14
click at [246, 260] on select "perceived diagnosed recessed divided" at bounding box center [274, 267] width 57 height 14
click at [395, 324] on button "Verify" at bounding box center [426, 323] width 540 height 19
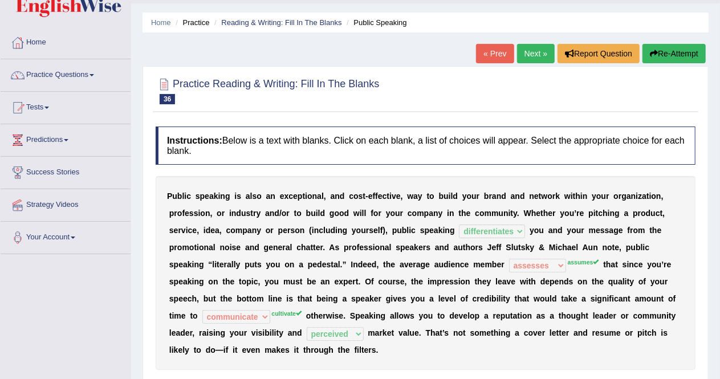
scroll to position [15, 0]
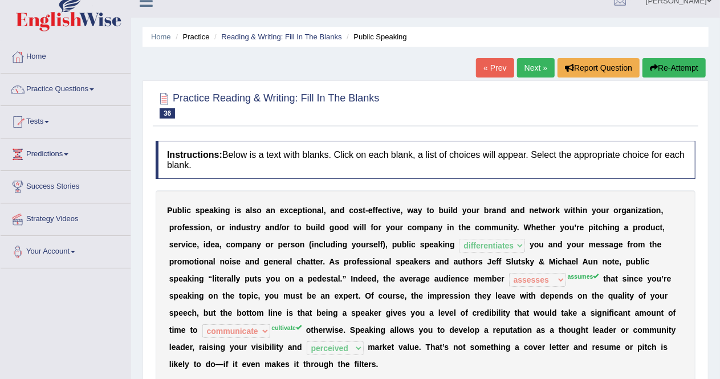
click at [535, 64] on link "Next »" at bounding box center [536, 67] width 38 height 19
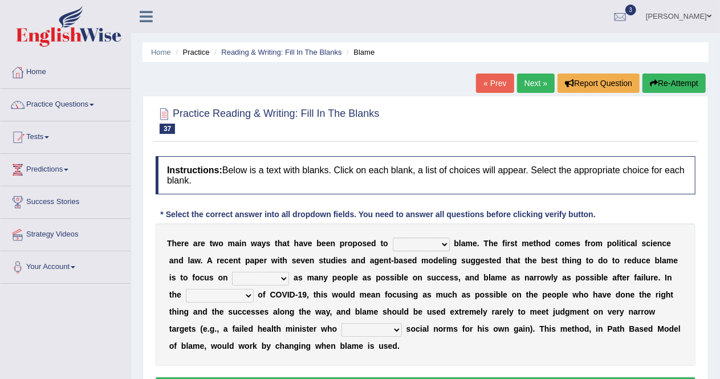
click at [0, 322] on div "Toggle navigation Home Practice Questions Speaking Practice Read Aloud Repeat S…" at bounding box center [360, 296] width 720 height 593
click at [440, 245] on select "abuse release reduce redress" at bounding box center [421, 245] width 57 height 14
select select "reduce"
click at [393, 238] on select "abuse release reduce redress" at bounding box center [421, 245] width 57 height 14
click at [284, 279] on select "praising promising preserving praying" at bounding box center [260, 279] width 57 height 14
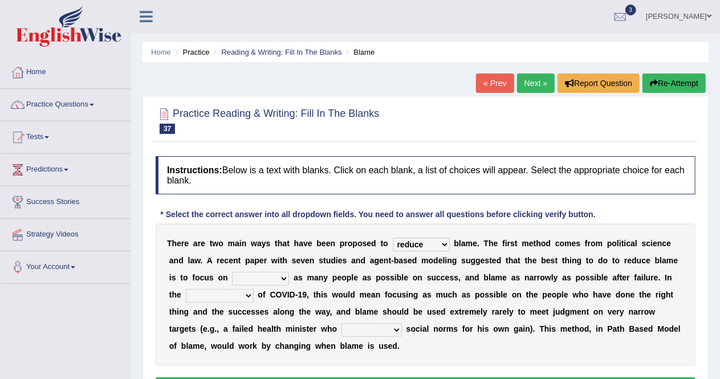
click at [284, 279] on select "praising promising preserving praying" at bounding box center [260, 279] width 57 height 14
click at [285, 278] on select "praising promising preserving praying" at bounding box center [260, 279] width 57 height 14
select select "praising"
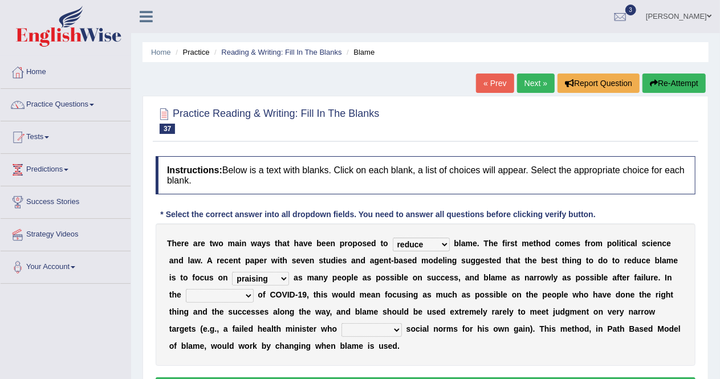
click at [232, 272] on select "praising promising preserving praying" at bounding box center [260, 279] width 57 height 14
click at [285, 275] on select "praising promising preserving praying" at bounding box center [260, 279] width 57 height 14
click at [320, 285] on div "T h e r e a r e t w o m a i n w a y s t h a t h a v e b e e n p r o p o s e d t…" at bounding box center [426, 295] width 540 height 143
click at [247, 291] on select "context confrontation text construction" at bounding box center [220, 296] width 68 height 14
select select "context"
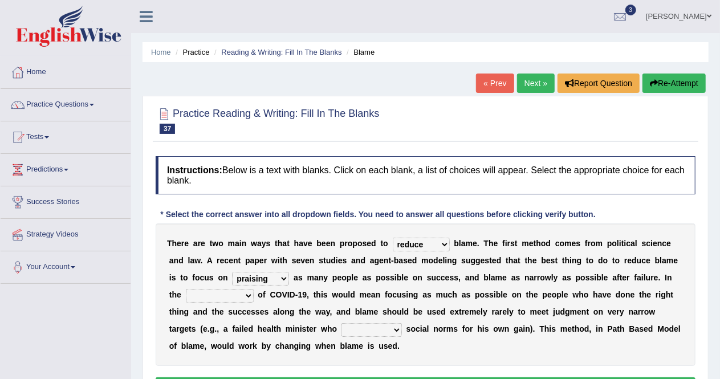
click at [186, 289] on select "context confrontation text construction" at bounding box center [220, 296] width 68 height 14
click at [373, 329] on select "departed established violated met" at bounding box center [372, 330] width 60 height 14
select select "established"
click at [342, 323] on select "departed established violated met" at bounding box center [372, 330] width 60 height 14
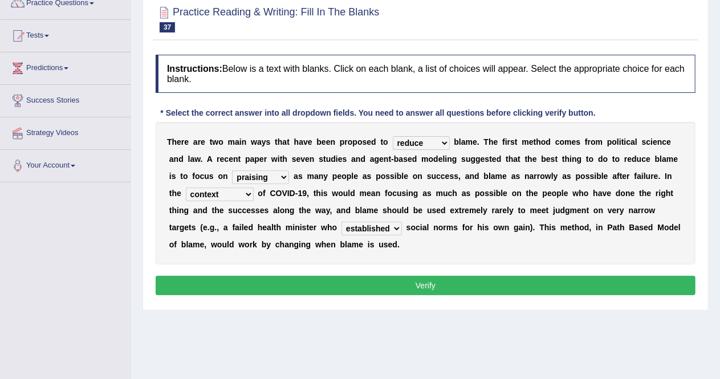
scroll to position [102, 0]
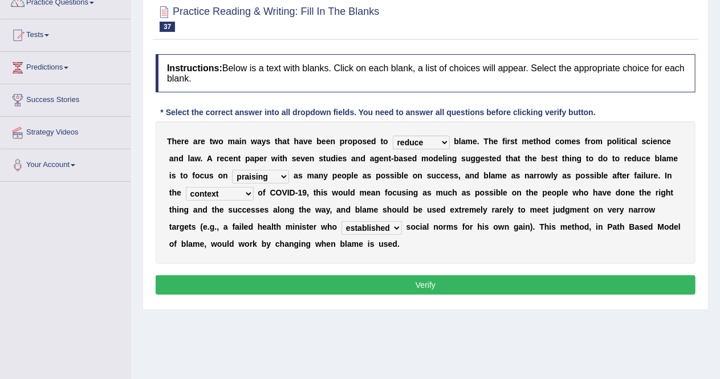
click at [414, 290] on button "Verify" at bounding box center [426, 284] width 540 height 19
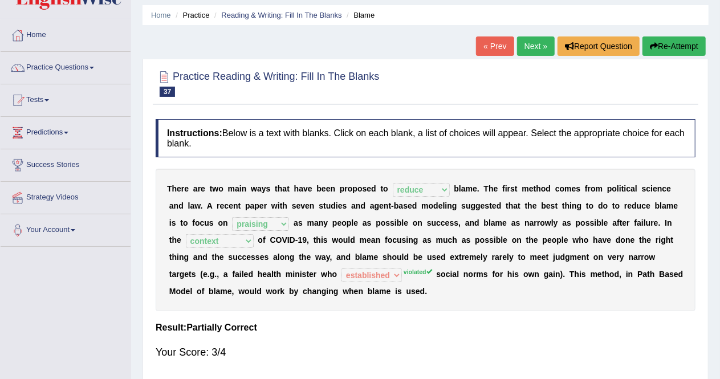
scroll to position [0, 0]
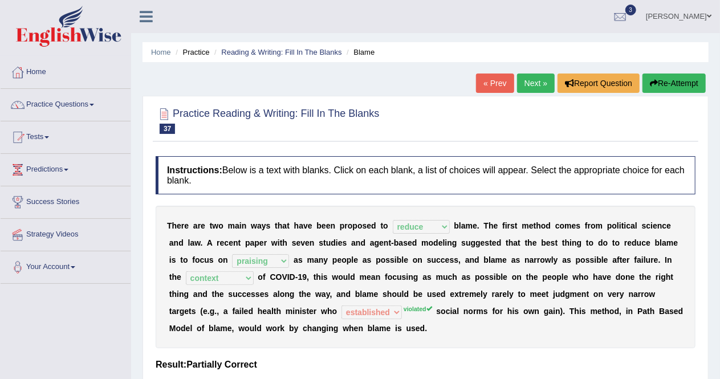
click at [541, 84] on link "Next »" at bounding box center [536, 83] width 38 height 19
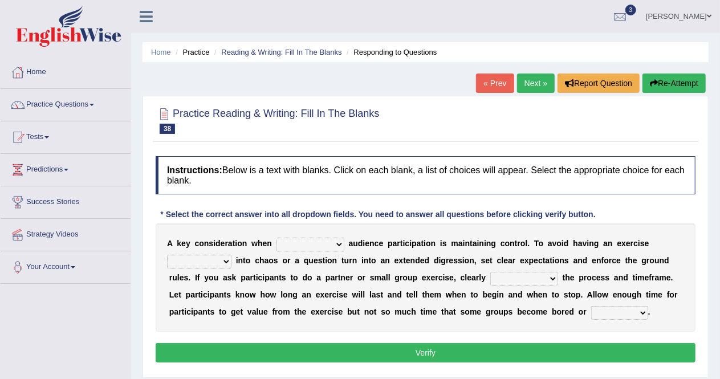
click at [336, 247] on select "incorporating increasing incurring indicating" at bounding box center [311, 245] width 68 height 14
select select "increasing"
click at [277, 238] on select "incorporating increasing incurring indicating" at bounding box center [311, 245] width 68 height 14
click at [224, 258] on select "deteriorate determine deliver demonstrate" at bounding box center [199, 262] width 64 height 14
click at [167, 255] on select "deteriorate determine deliver demonstrate" at bounding box center [199, 262] width 64 height 14
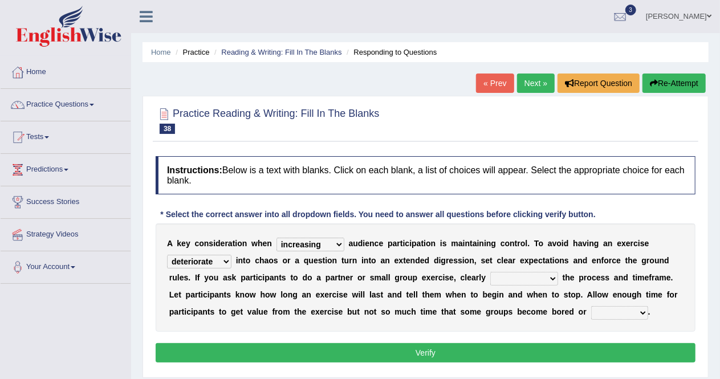
click at [226, 262] on select "deteriorate determine deliver demonstrate" at bounding box center [199, 262] width 64 height 14
select select "deliver"
click at [167, 255] on select "deteriorate determine deliver demonstrate" at bounding box center [199, 262] width 64 height 14
click at [528, 285] on div "A k e y c o n s i d e r a t i o n w h e n incorporating increasing incurring in…" at bounding box center [426, 278] width 540 height 108
click at [557, 274] on select "communicate confirm accumulate commit" at bounding box center [524, 279] width 68 height 14
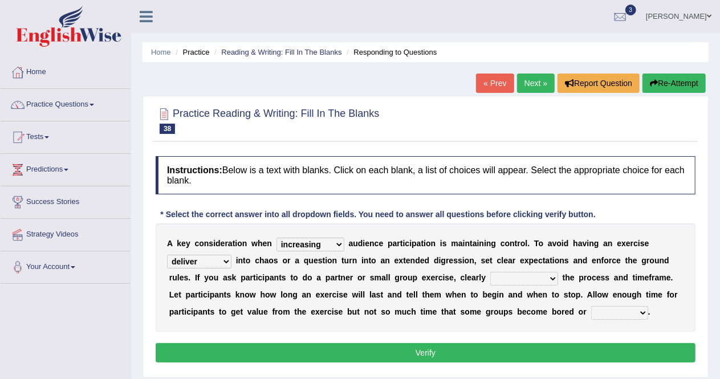
select select "confirm"
click at [490, 272] on select "communicate confirm accumulate commit" at bounding box center [524, 279] width 68 height 14
click at [507, 344] on button "Verify" at bounding box center [426, 352] width 540 height 19
click at [630, 311] on select "destroyed distracted disobeyed divided" at bounding box center [619, 313] width 57 height 14
select select "distracted"
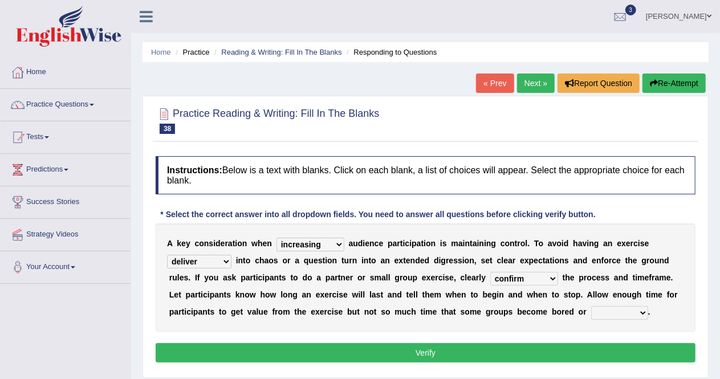
click at [591, 306] on select "destroyed distracted disobeyed divided" at bounding box center [619, 313] width 57 height 14
click at [585, 353] on button "Verify" at bounding box center [426, 352] width 540 height 19
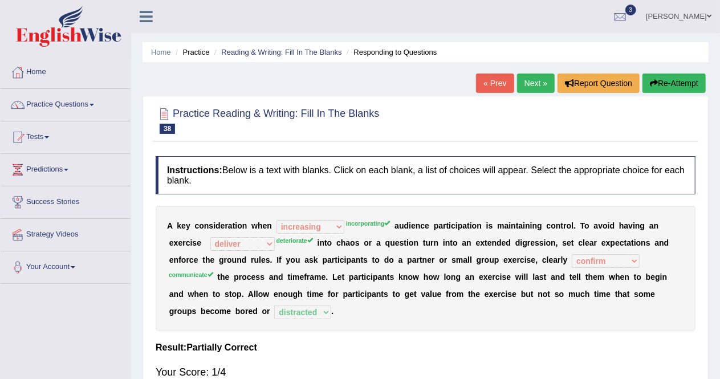
click at [536, 84] on link "Next »" at bounding box center [536, 83] width 38 height 19
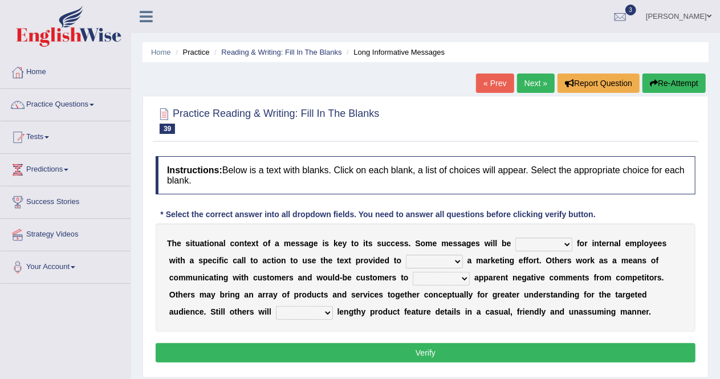
click at [566, 244] on select "targeted varied marketed parted" at bounding box center [543, 245] width 57 height 14
select select "targeted"
click at [515, 238] on select "targeted varied marketed parted" at bounding box center [543, 245] width 57 height 14
click at [445, 261] on select "extract exceed expand export" at bounding box center [434, 262] width 57 height 14
select select "extract"
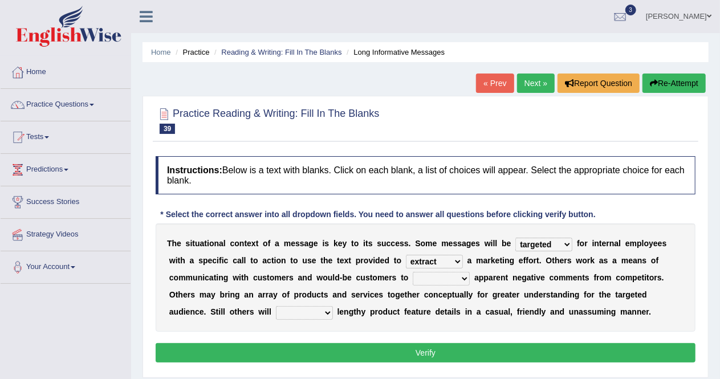
click at [406, 255] on select "extract exceed expand export" at bounding box center [434, 262] width 57 height 14
click at [460, 275] on select "rebut rebel review reboot" at bounding box center [441, 279] width 57 height 14
select select "review"
click at [413, 272] on select "rebut rebel review reboot" at bounding box center [441, 279] width 57 height 14
click at [325, 311] on select "deliver delay delight delegate" at bounding box center [304, 313] width 57 height 14
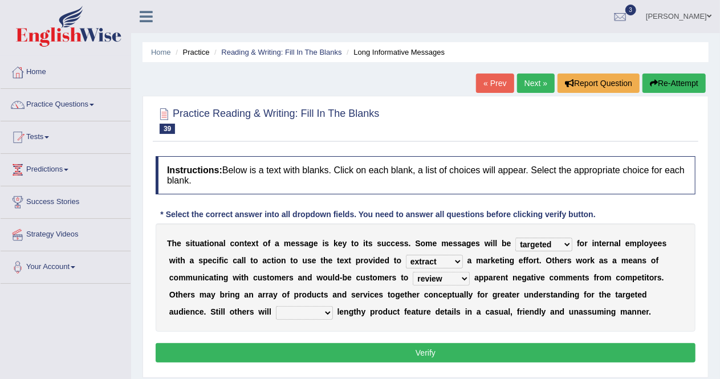
select select "delight"
click at [276, 306] on select "deliver delay delight delegate" at bounding box center [304, 313] width 57 height 14
click at [337, 347] on button "Verify" at bounding box center [426, 352] width 540 height 19
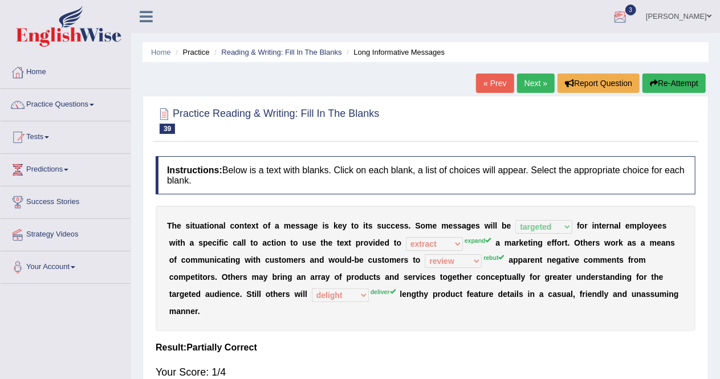
click at [691, 15] on link "Alex Sierra" at bounding box center [678, 15] width 83 height 30
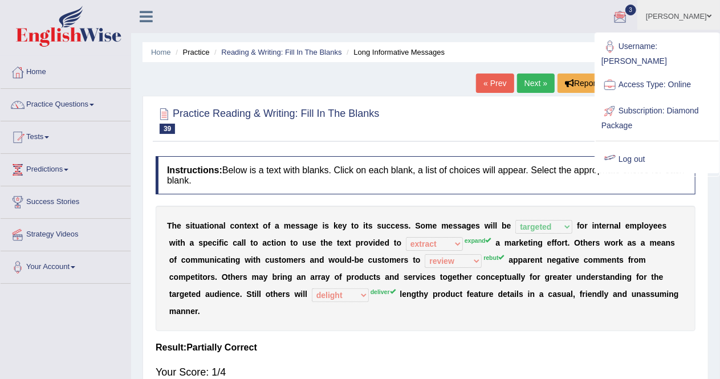
click at [635, 148] on link "Log out" at bounding box center [657, 160] width 123 height 26
